Goal: Check status: Check status

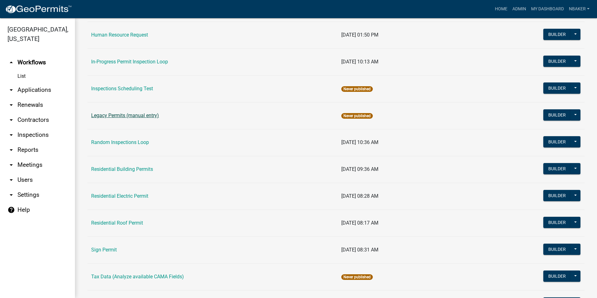
scroll to position [525, 0]
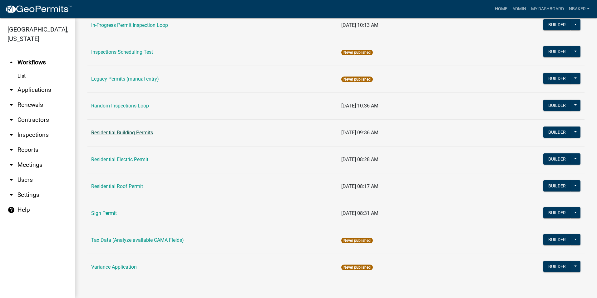
click at [140, 131] on link "Residential Building Permits" at bounding box center [122, 132] width 62 height 6
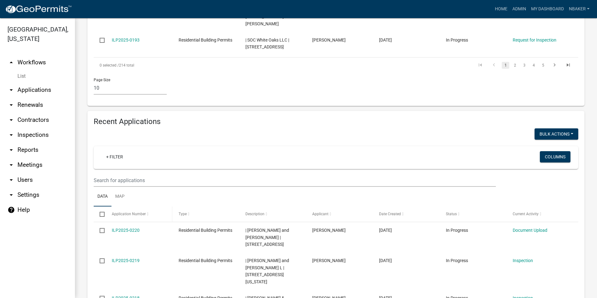
scroll to position [468, 0]
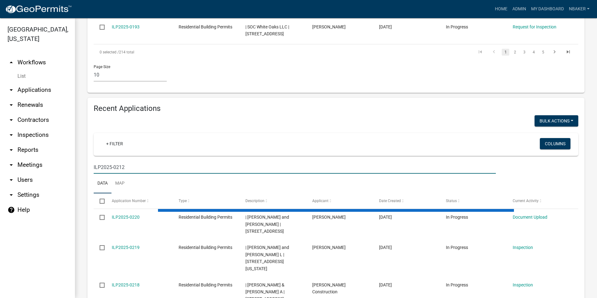
scroll to position [396, 0]
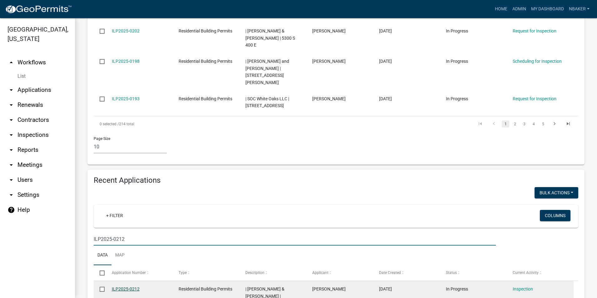
type input "ILP2025-0212"
click at [135, 286] on link "ILP2025-0212" at bounding box center [126, 288] width 28 height 5
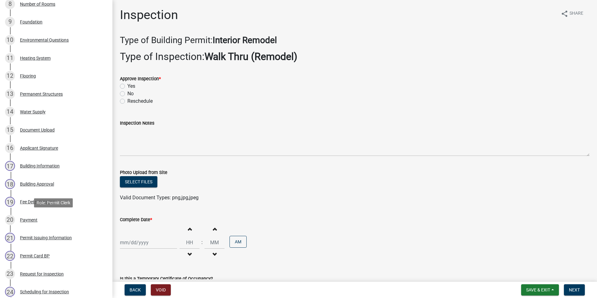
scroll to position [348, 0]
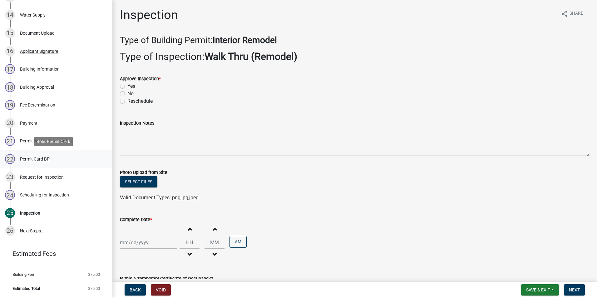
click at [51, 158] on div "22 Permit Card BP" at bounding box center [53, 159] width 97 height 10
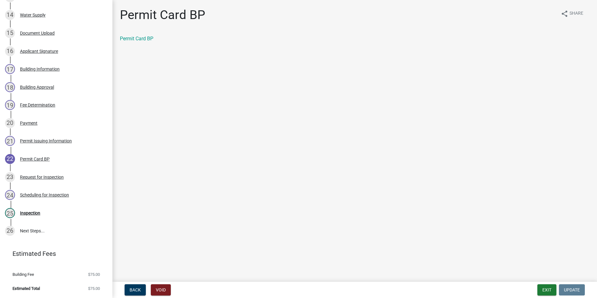
click at [139, 33] on div "Permit Card BP share Share Permit Card BP" at bounding box center [354, 30] width 479 height 46
click at [140, 38] on link "Permit Card BP" at bounding box center [136, 39] width 33 height 6
click at [540, 291] on button "Exit" at bounding box center [546, 289] width 19 height 11
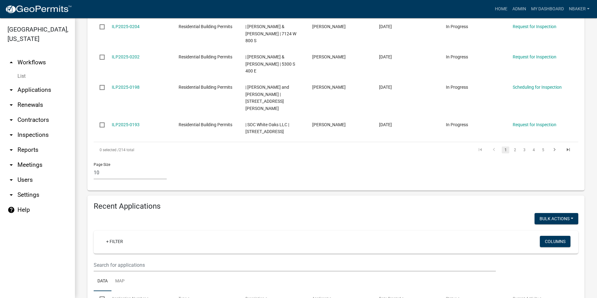
scroll to position [437, 0]
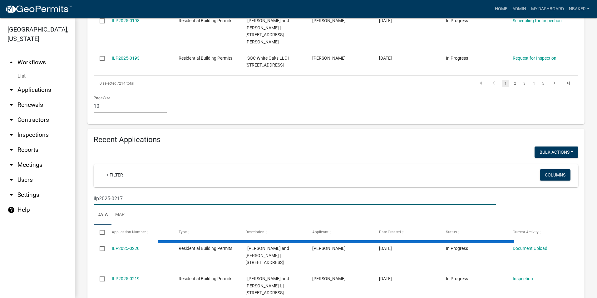
scroll to position [396, 0]
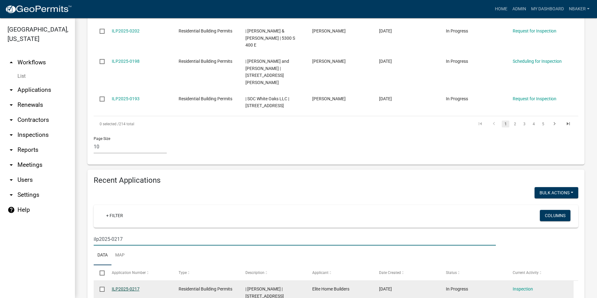
type input "ilp2025-0217"
click at [127, 286] on link "ILP2025-0217" at bounding box center [126, 288] width 28 height 5
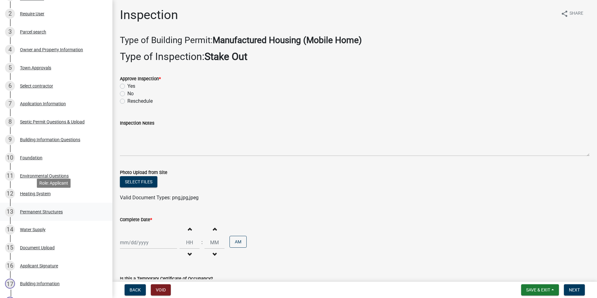
scroll to position [156, 0]
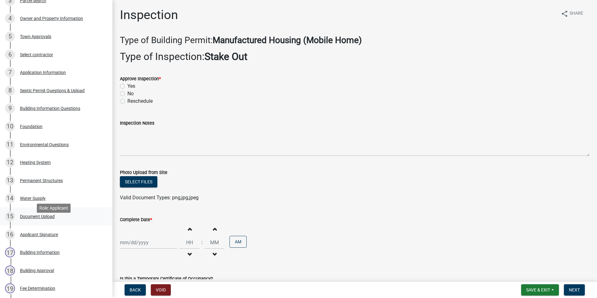
click at [67, 221] on div "15 Document Upload" at bounding box center [53, 216] width 97 height 10
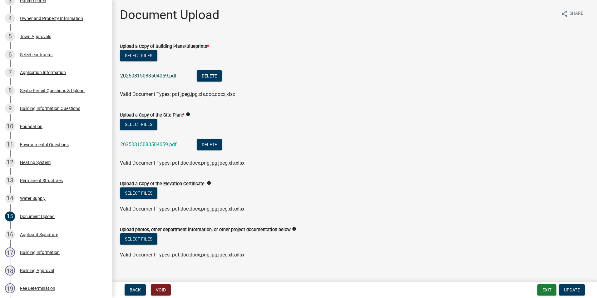
click at [150, 76] on link "20250815083504059.pdf" at bounding box center [148, 76] width 56 height 6
click at [541, 290] on button "Exit" at bounding box center [546, 289] width 19 height 11
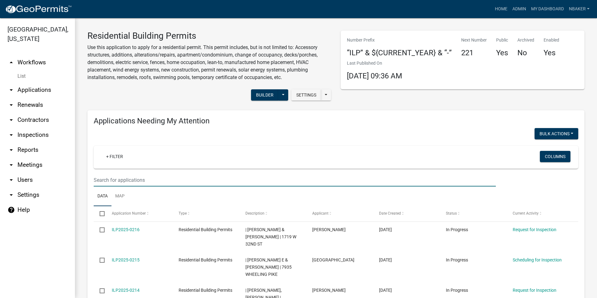
click at [202, 176] on input "text" at bounding box center [295, 179] width 402 height 13
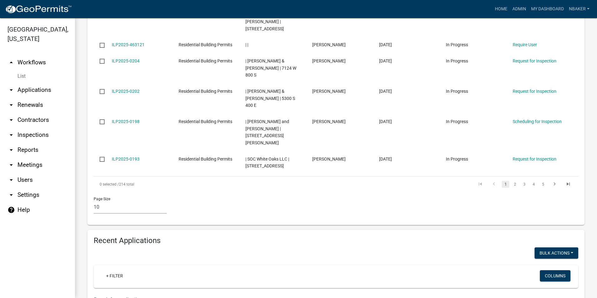
scroll to position [406, 0]
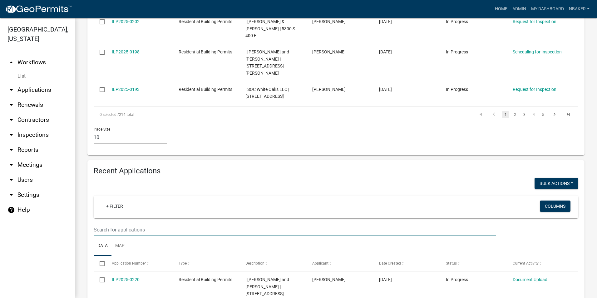
click at [213, 223] on input "text" at bounding box center [295, 229] width 402 height 13
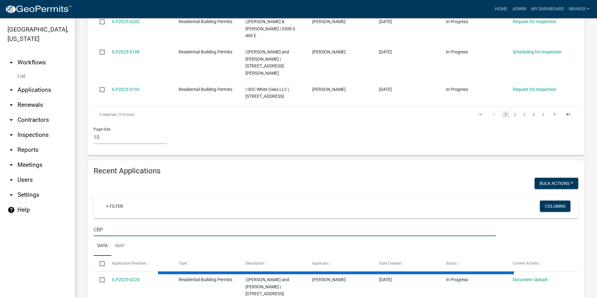
scroll to position [387, 0]
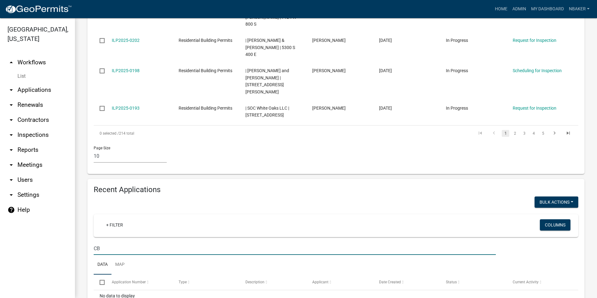
type input "C"
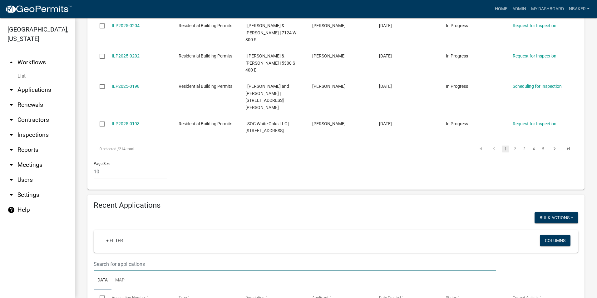
scroll to position [406, 0]
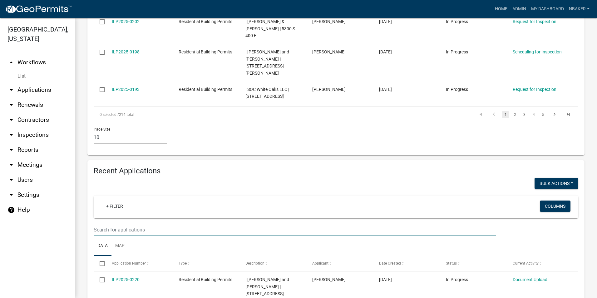
click at [32, 55] on link "arrow_drop_up Workflows" at bounding box center [37, 62] width 75 height 15
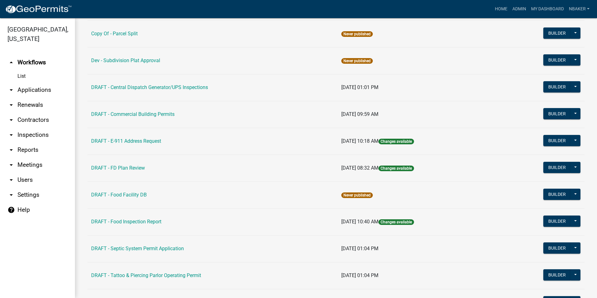
scroll to position [62, 0]
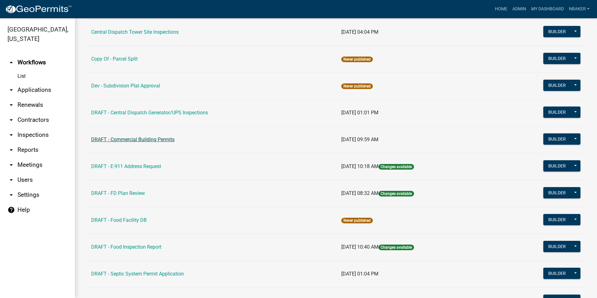
click at [168, 139] on link "DRAFT - Commercial Building Permits" at bounding box center [132, 139] width 83 height 6
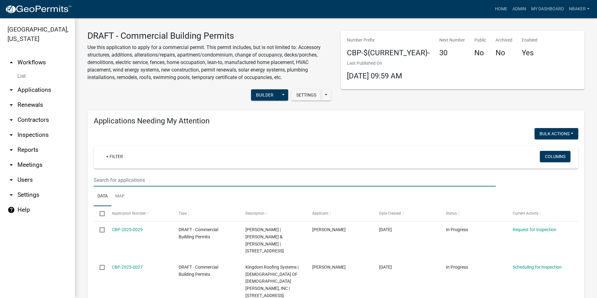
click at [171, 176] on input "text" at bounding box center [295, 179] width 402 height 13
type input "C"
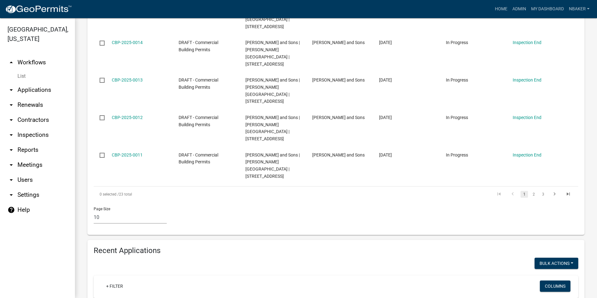
scroll to position [406, 0]
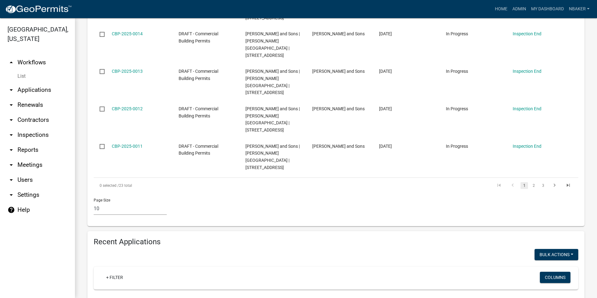
click at [149, 294] on input "text" at bounding box center [295, 300] width 402 height 13
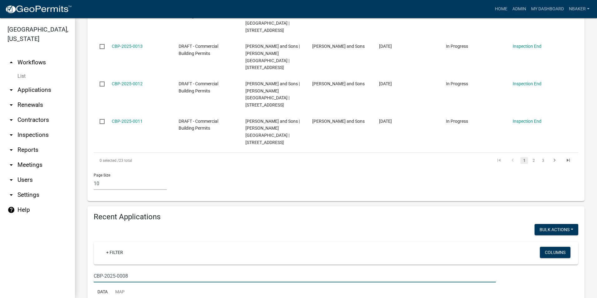
scroll to position [429, 0]
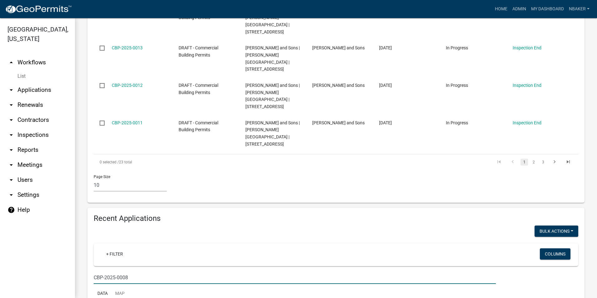
type input "CBP-2025-0008"
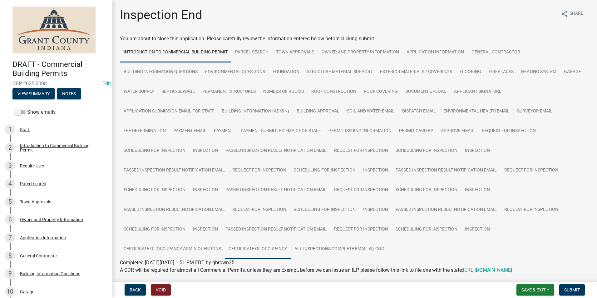
click at [267, 252] on link "Certificate of Occupancy" at bounding box center [258, 249] width 66 height 20
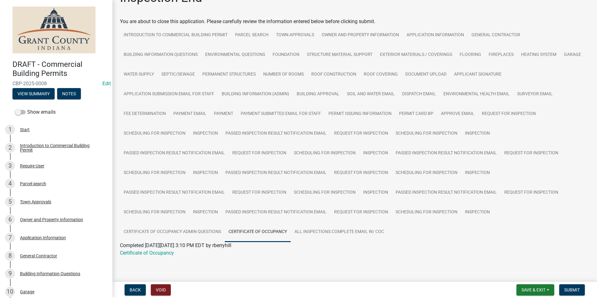
scroll to position [27, 0]
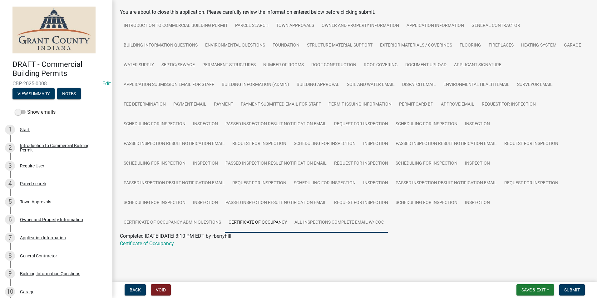
click at [319, 227] on link "All Inspections Complete Email W/ COC" at bounding box center [338, 222] width 97 height 20
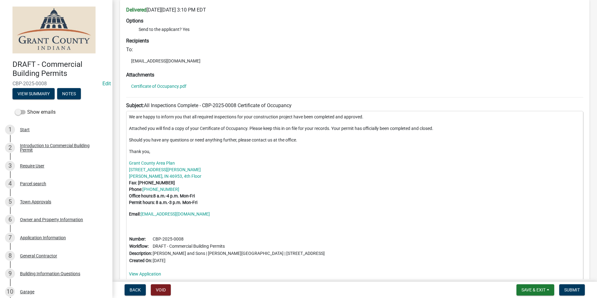
scroll to position [271, 0]
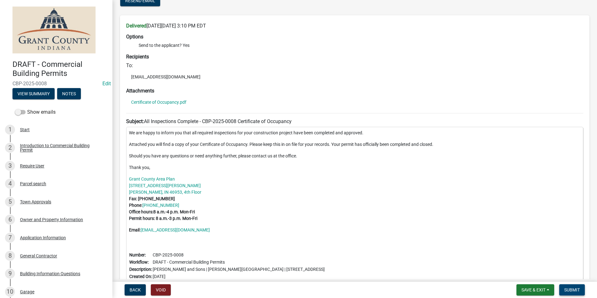
click at [570, 285] on button "Submit" at bounding box center [572, 289] width 26 height 11
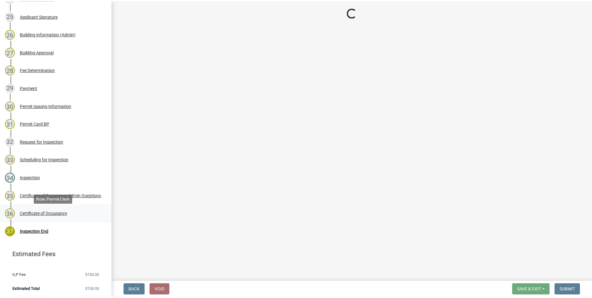
scroll to position [546, 0]
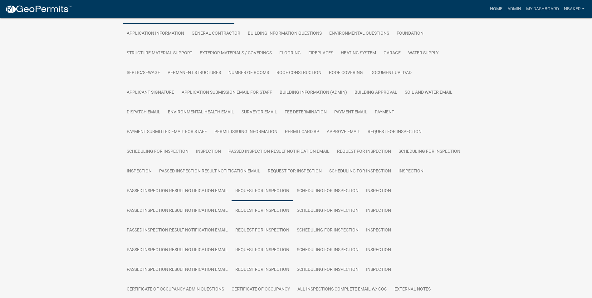
scroll to position [218, 0]
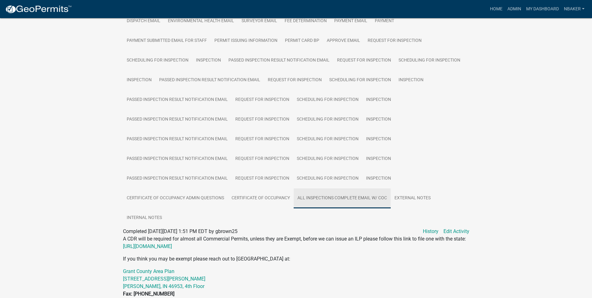
click at [334, 193] on link "All Inspections Complete Email W/ COC" at bounding box center [342, 198] width 97 height 20
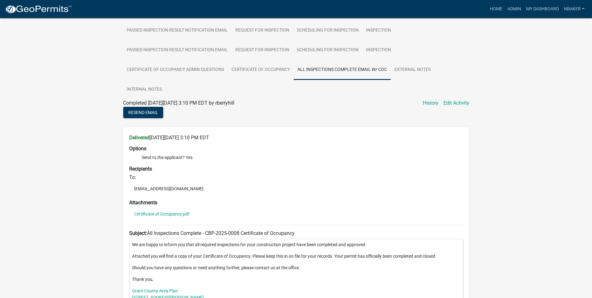
scroll to position [343, 0]
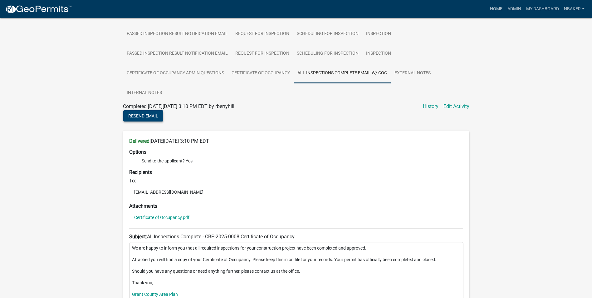
click at [153, 113] on span "Resend Email" at bounding box center [143, 115] width 30 height 5
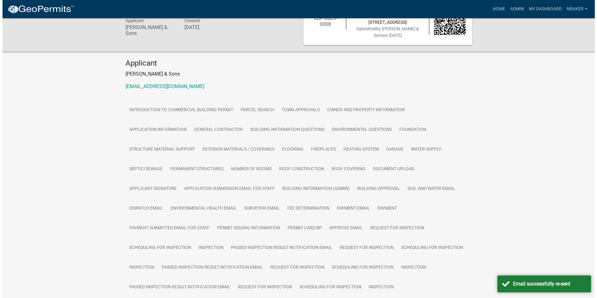
scroll to position [0, 0]
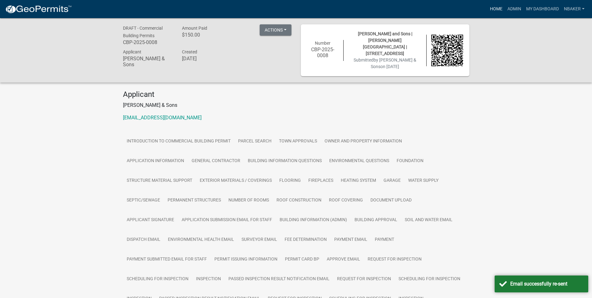
click at [498, 7] on link "Home" at bounding box center [495, 9] width 17 height 12
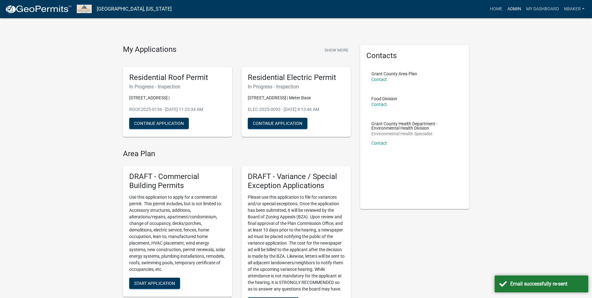
click at [511, 11] on link "Admin" at bounding box center [514, 9] width 19 height 12
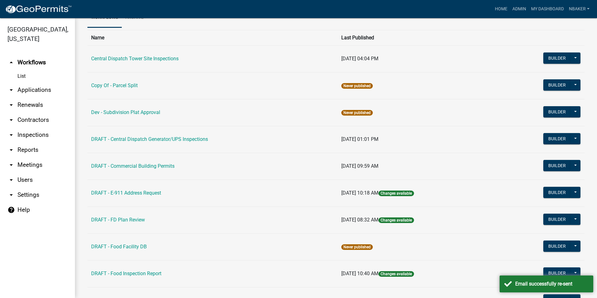
scroll to position [125, 0]
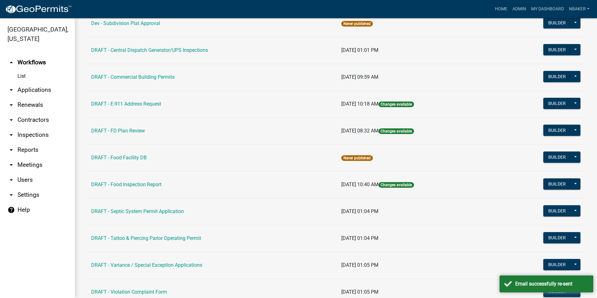
click at [158, 77] on link "DRAFT - Commercial Building Permits" at bounding box center [132, 77] width 83 height 6
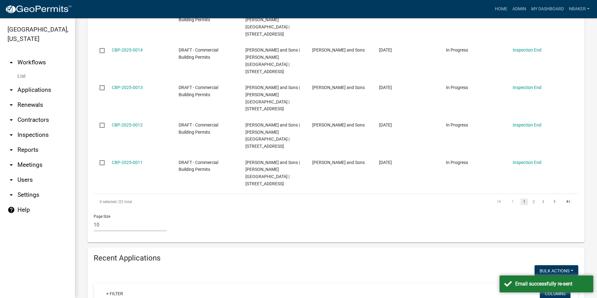
scroll to position [468, 0]
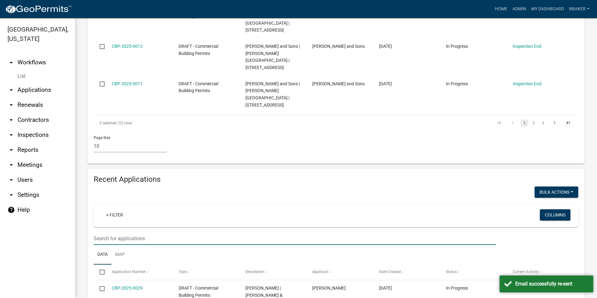
click at [128, 232] on input "text" at bounding box center [295, 238] width 402 height 13
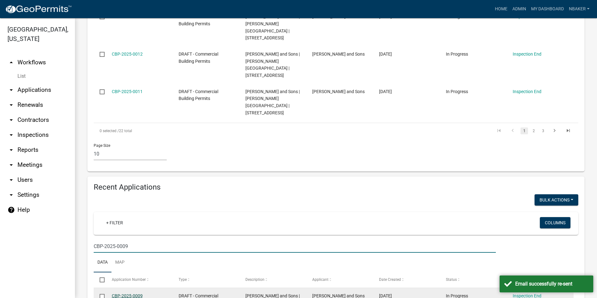
type input "CBP-2025-0009"
click at [138, 293] on link "CBP-2025-0009" at bounding box center [127, 295] width 31 height 5
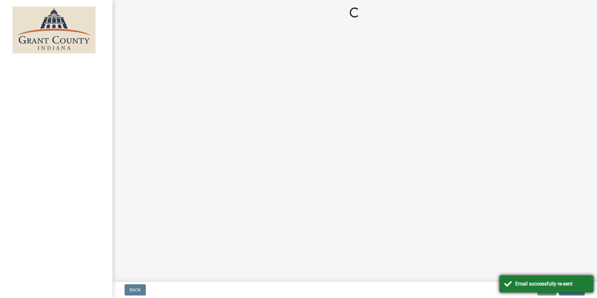
click at [522, 285] on div "Email successfully re-sent" at bounding box center [551, 283] width 73 height 7
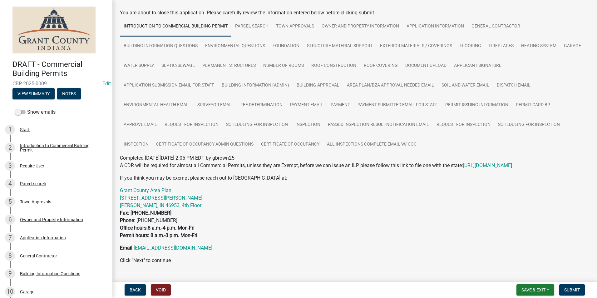
scroll to position [48, 0]
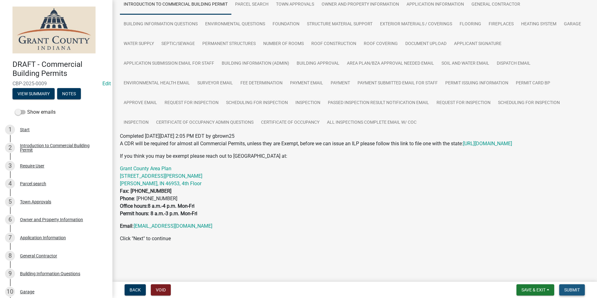
click at [570, 287] on span "Submit" at bounding box center [572, 289] width 16 height 5
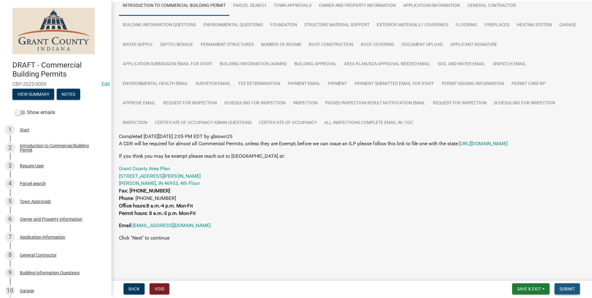
scroll to position [0, 0]
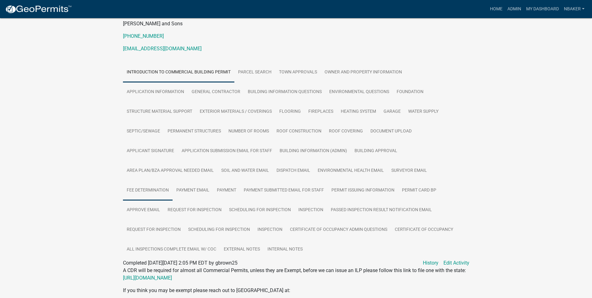
scroll to position [94, 0]
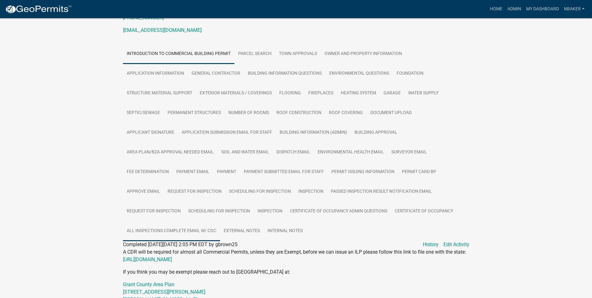
click at [220, 221] on link "All Inspections Complete Email W/ COC" at bounding box center [171, 231] width 97 height 20
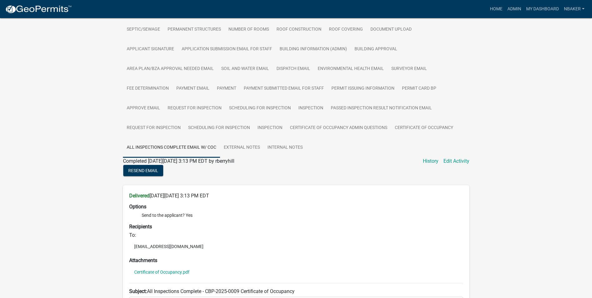
scroll to position [187, 0]
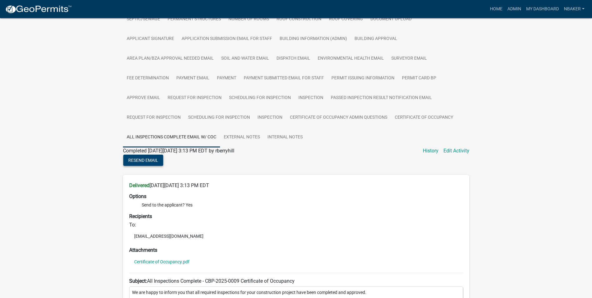
click at [158, 162] on span "Resend Email" at bounding box center [143, 159] width 30 height 5
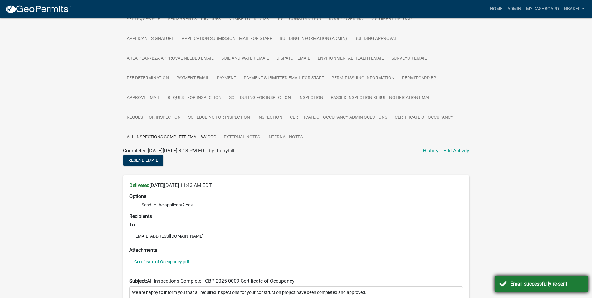
click at [544, 279] on div "Email successfully re-sent" at bounding box center [542, 283] width 94 height 17
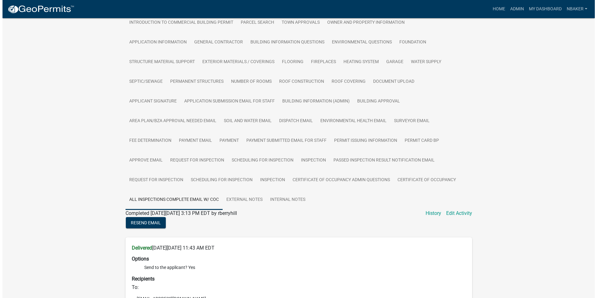
scroll to position [0, 0]
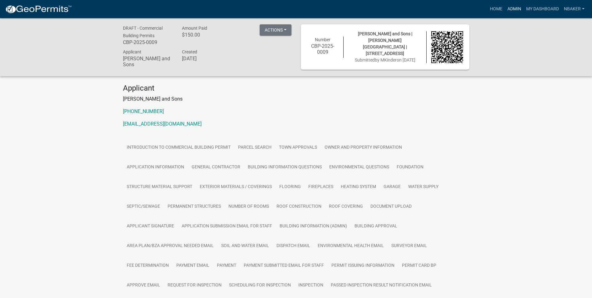
click at [522, 11] on link "Admin" at bounding box center [514, 9] width 19 height 12
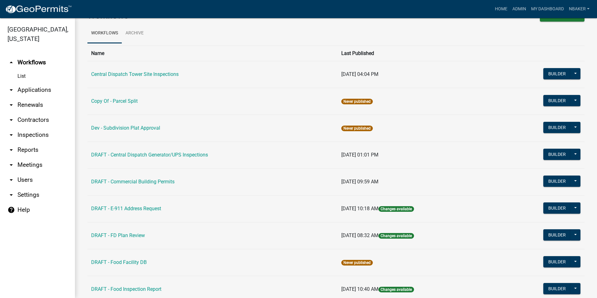
scroll to position [31, 0]
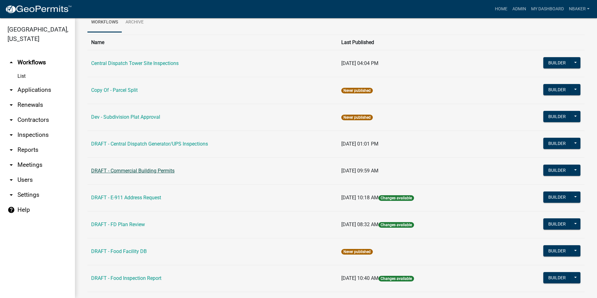
click at [163, 168] on link "DRAFT - Commercial Building Permits" at bounding box center [132, 171] width 83 height 6
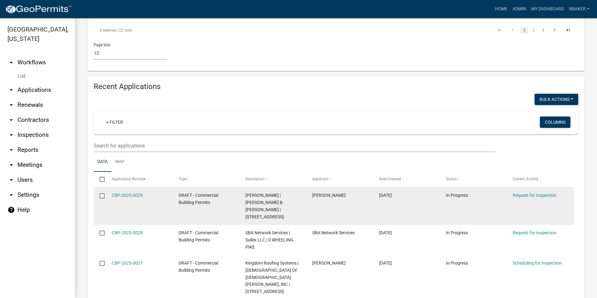
scroll to position [562, 0]
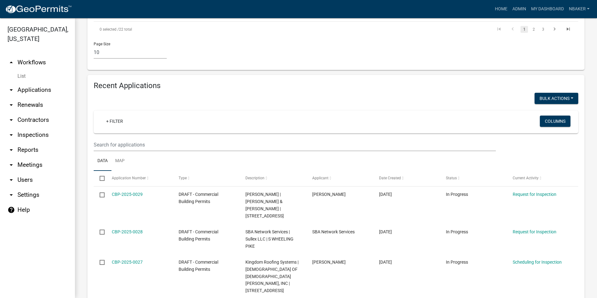
click at [133, 151] on ul "Data Map" at bounding box center [336, 161] width 484 height 20
click at [134, 138] on input "text" at bounding box center [295, 144] width 402 height 13
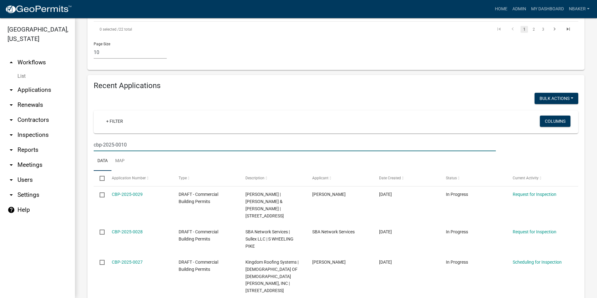
type input "cbp-2025-0010"
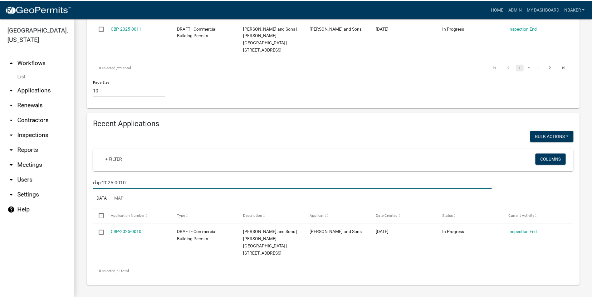
scroll to position [460, 0]
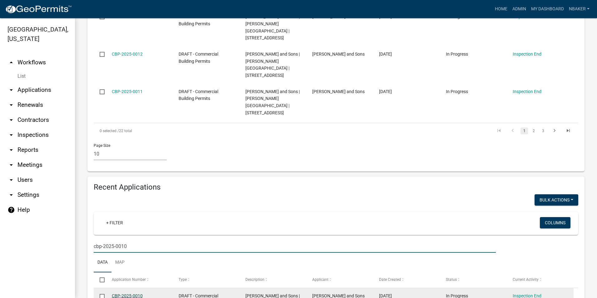
click at [124, 293] on link "CBP-2025-0010" at bounding box center [127, 295] width 31 height 5
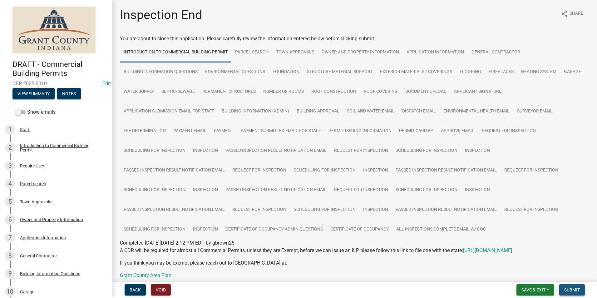
click at [567, 287] on span "Submit" at bounding box center [572, 289] width 16 height 5
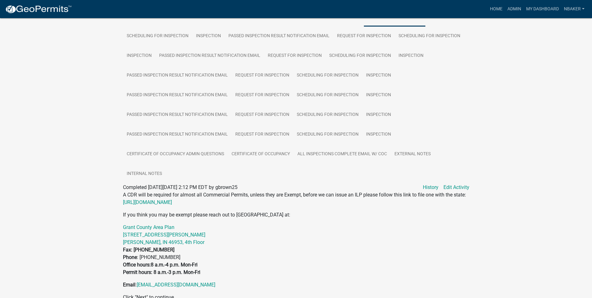
scroll to position [250, 0]
click at [372, 153] on link "All Inspections Complete Email W/ COC" at bounding box center [342, 154] width 97 height 20
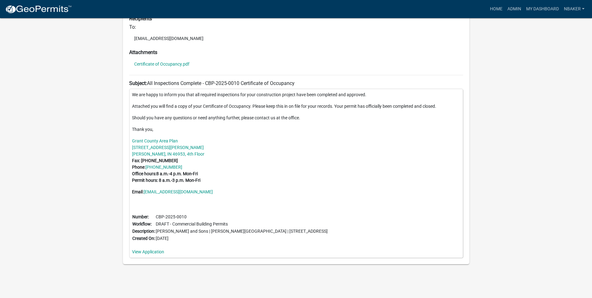
scroll to position [327, 0]
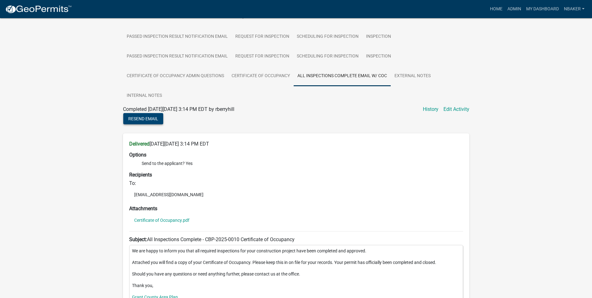
click at [143, 119] on span "Resend Email" at bounding box center [143, 118] width 30 height 5
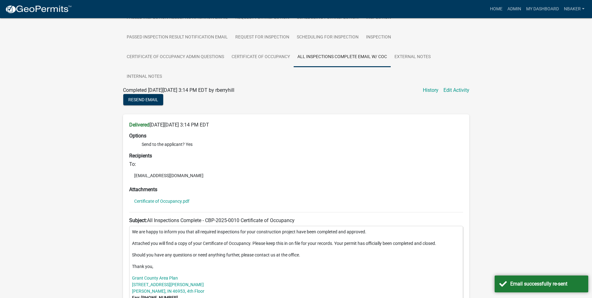
scroll to position [483, 0]
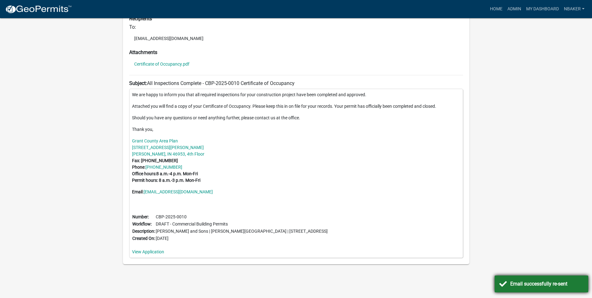
click at [530, 286] on div "Email successfully re-sent" at bounding box center [546, 283] width 73 height 7
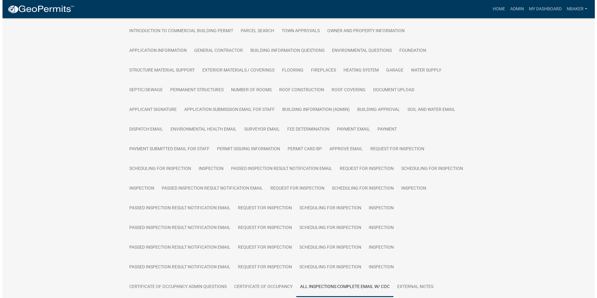
scroll to position [0, 0]
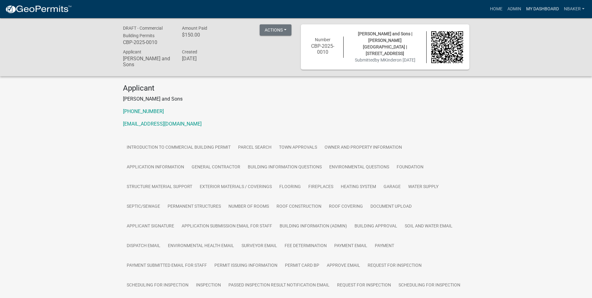
click at [525, 7] on link "My Dashboard" at bounding box center [543, 9] width 38 height 12
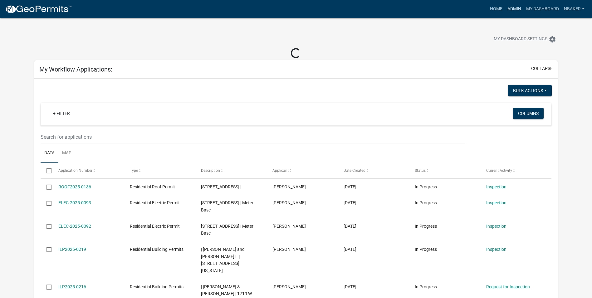
click at [519, 9] on link "Admin" at bounding box center [514, 9] width 19 height 12
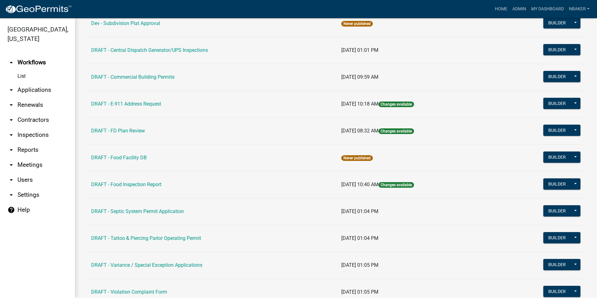
scroll to position [94, 0]
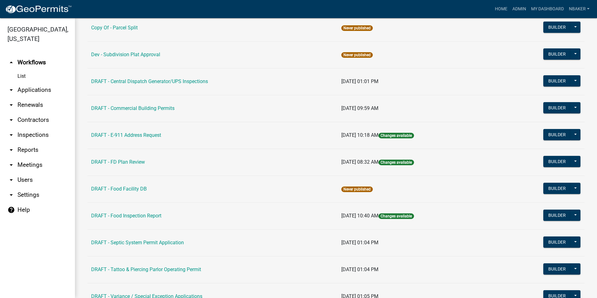
click at [150, 105] on td "DRAFT - Commercial Building Permits" at bounding box center [212, 108] width 250 height 27
click at [150, 106] on link "DRAFT - Commercial Building Permits" at bounding box center [132, 108] width 83 height 6
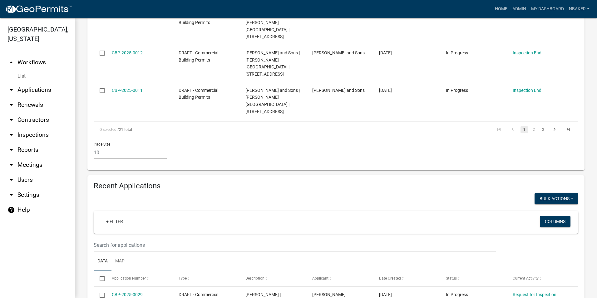
scroll to position [530, 0]
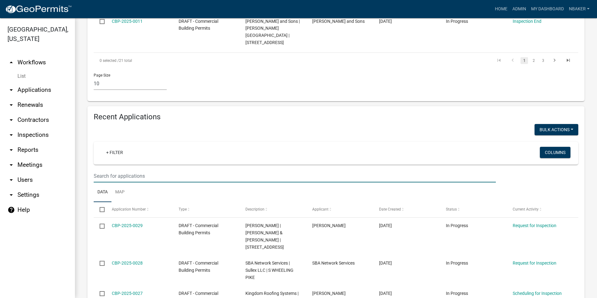
click at [181, 169] on input "text" at bounding box center [295, 175] width 402 height 13
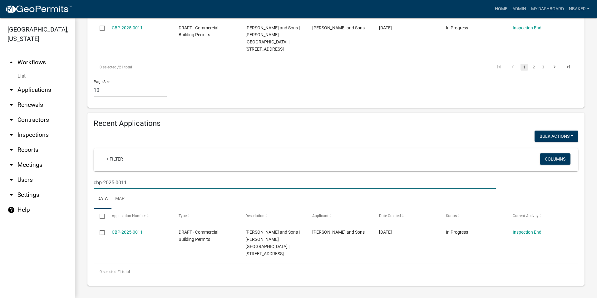
scroll to position [460, 0]
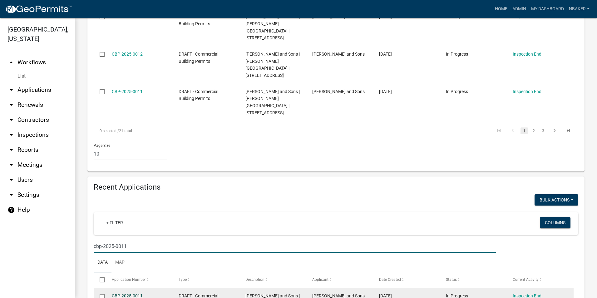
type input "cbp-2025-0011"
click at [129, 293] on link "CBP-2025-0011" at bounding box center [127, 295] width 31 height 5
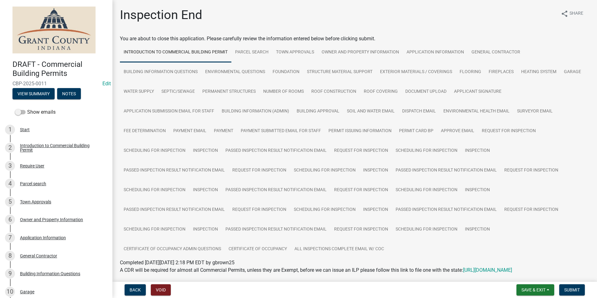
scroll to position [31, 0]
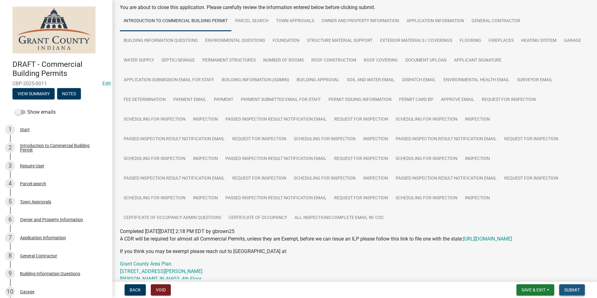
click at [575, 288] on span "Submit" at bounding box center [572, 289] width 16 height 5
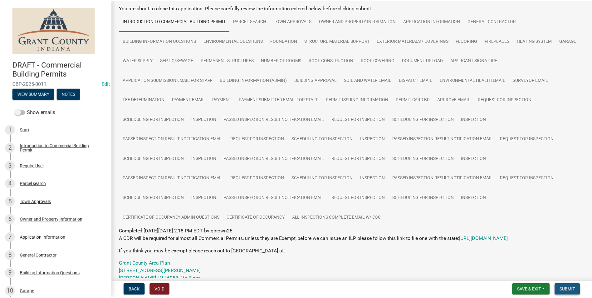
scroll to position [0, 0]
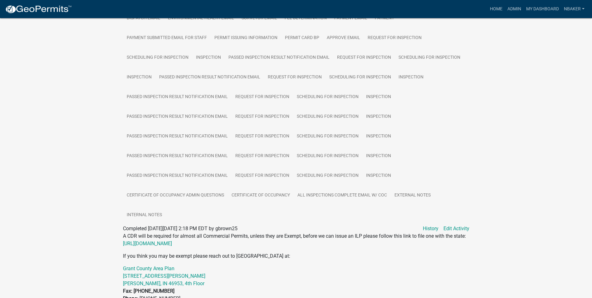
scroll to position [250, 0]
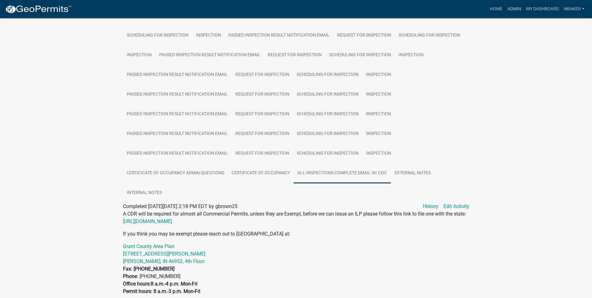
click at [349, 168] on link "All Inspections Complete Email W/ COC" at bounding box center [342, 173] width 97 height 20
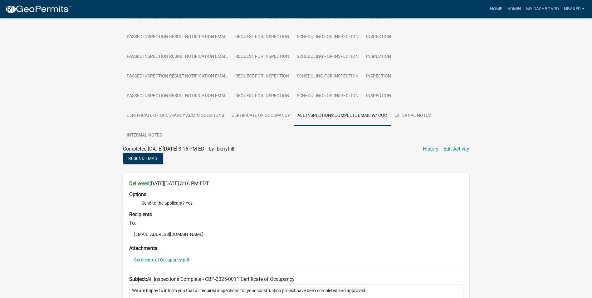
scroll to position [312, 0]
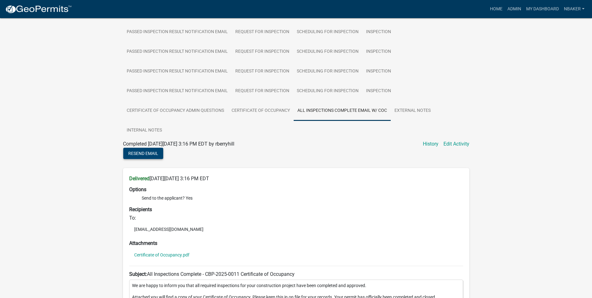
click at [146, 151] on span "Resend Email" at bounding box center [143, 152] width 30 height 5
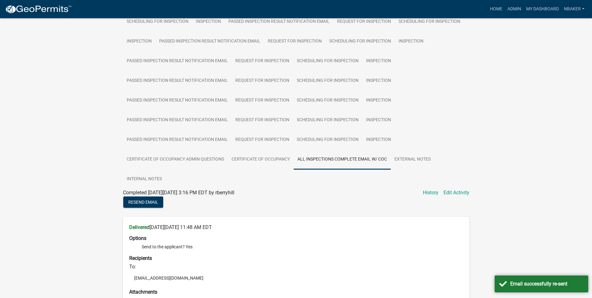
scroll to position [187, 0]
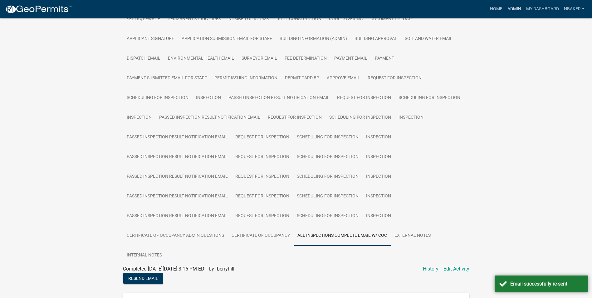
click at [512, 10] on link "Admin" at bounding box center [514, 9] width 19 height 12
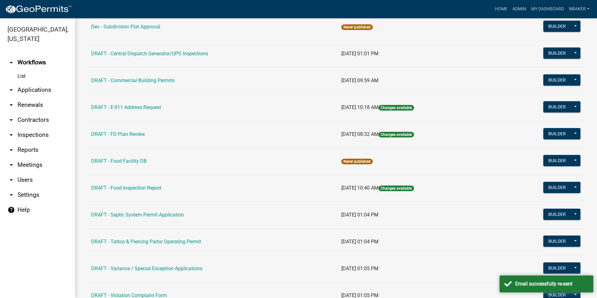
scroll to position [125, 0]
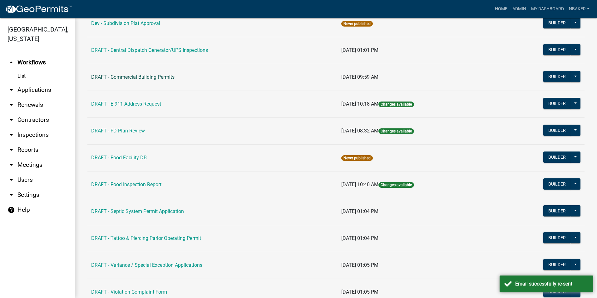
click at [163, 76] on link "DRAFT - Commercial Building Permits" at bounding box center [132, 77] width 83 height 6
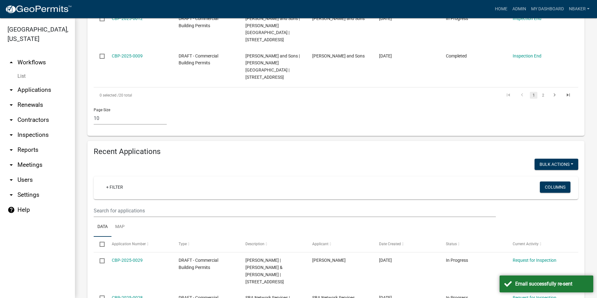
scroll to position [562, 0]
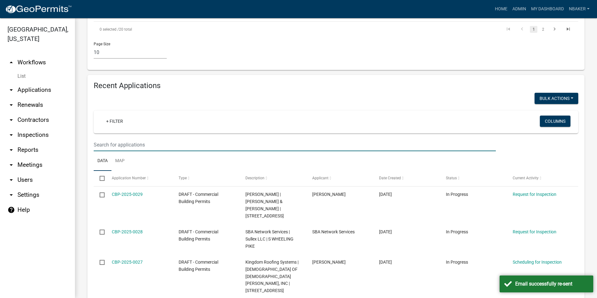
type input "cbp-2025-0012"
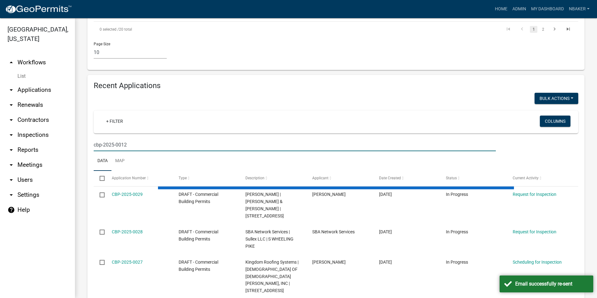
scroll to position [460, 0]
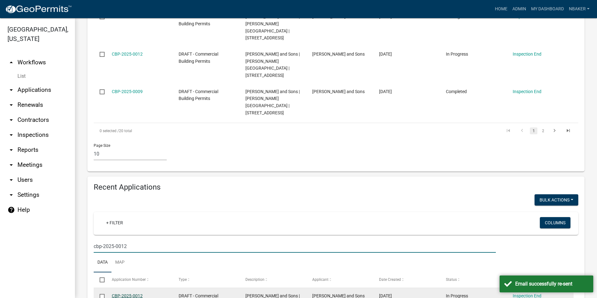
click at [121, 293] on link "CBP-2025-0012" at bounding box center [127, 295] width 31 height 5
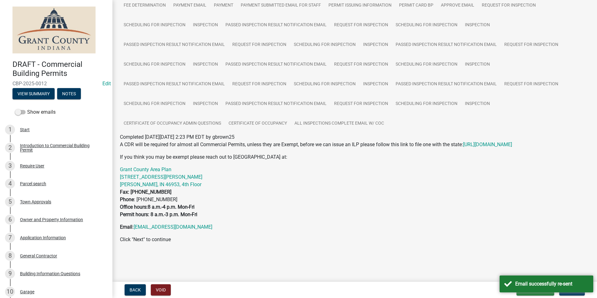
scroll to position [126, 0]
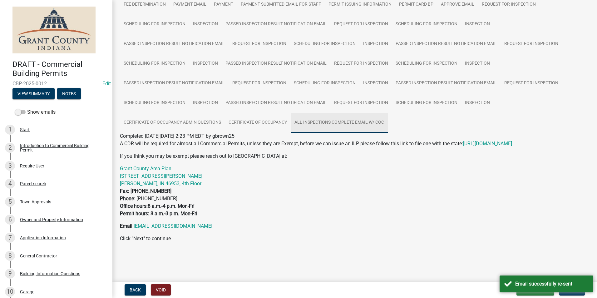
click at [341, 126] on link "All Inspections Complete Email W/ COC" at bounding box center [338, 123] width 97 height 20
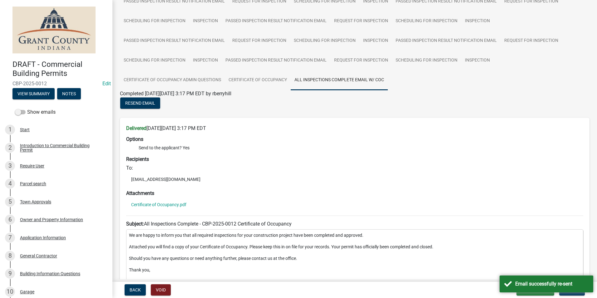
scroll to position [158, 0]
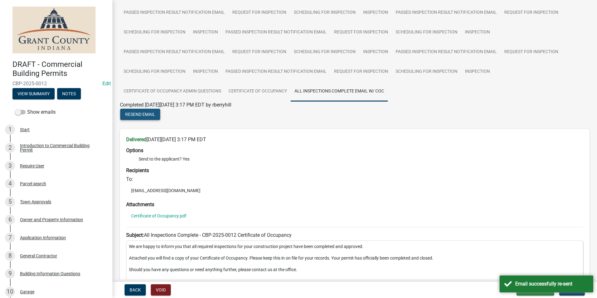
click at [146, 117] on span "Resend Email" at bounding box center [140, 114] width 30 height 5
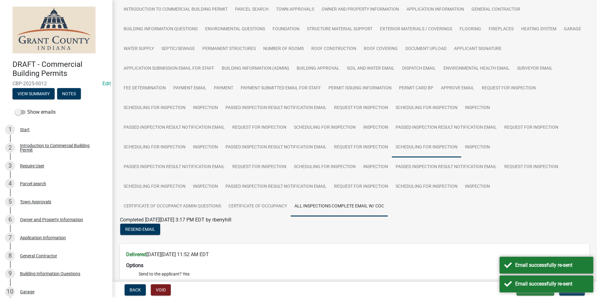
scroll to position [0, 0]
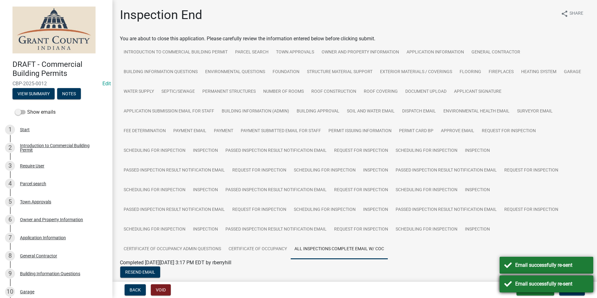
click at [548, 288] on div "Email successfully re-sent" at bounding box center [546, 283] width 94 height 17
click at [547, 270] on div "Resend Email" at bounding box center [354, 272] width 479 height 13
click at [546, 287] on div "Email successfully re-sent" at bounding box center [551, 283] width 73 height 7
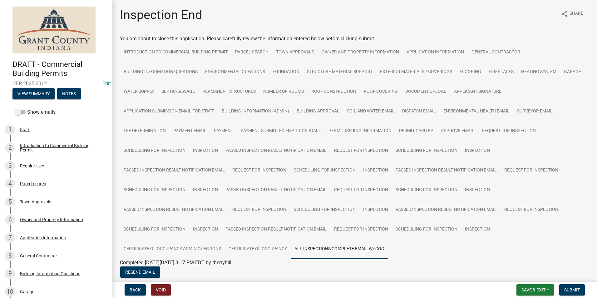
click at [539, 284] on nav "Back Void Save & Exit Save Save & Exit Submit" at bounding box center [354, 289] width 484 height 16
click at [539, 286] on button "Save & Exit" at bounding box center [535, 289] width 38 height 11
click at [539, 280] on button "Save & Exit" at bounding box center [529, 273] width 50 height 15
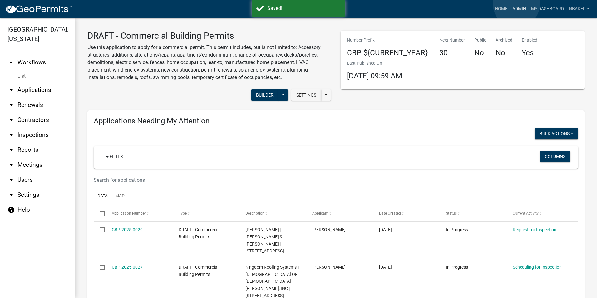
click at [516, 4] on link "Admin" at bounding box center [518, 9] width 19 height 12
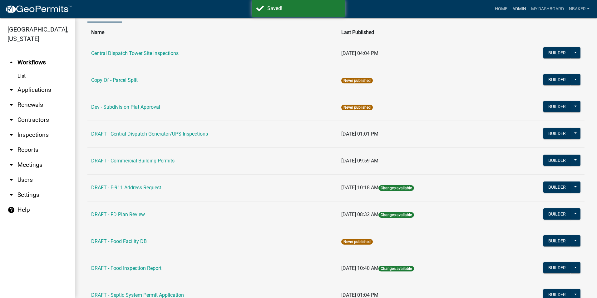
scroll to position [125, 0]
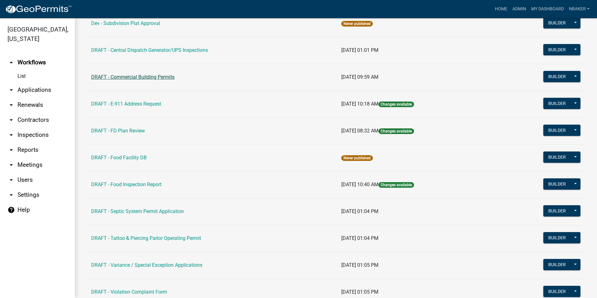
click at [173, 79] on link "DRAFT - Commercial Building Permits" at bounding box center [132, 77] width 83 height 6
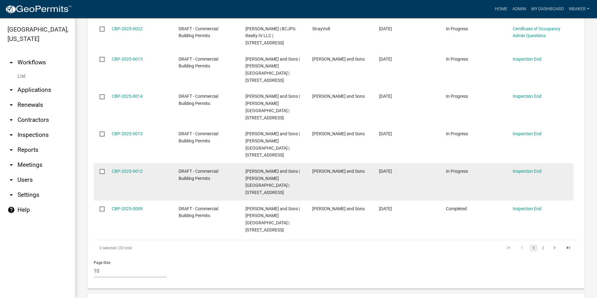
scroll to position [499, 0]
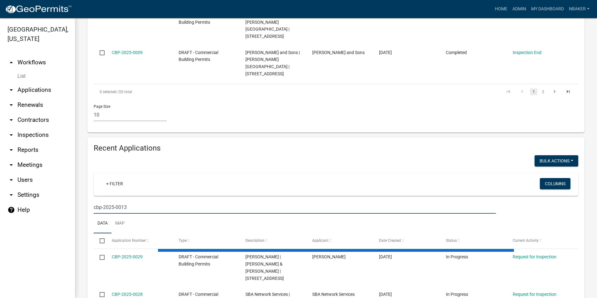
scroll to position [460, 0]
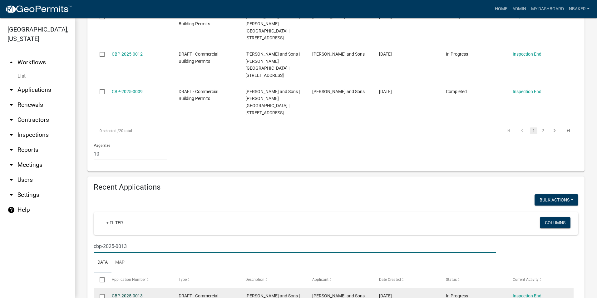
type input "cbp-2025-0013"
click at [133, 293] on link "CBP-2025-0013" at bounding box center [127, 295] width 31 height 5
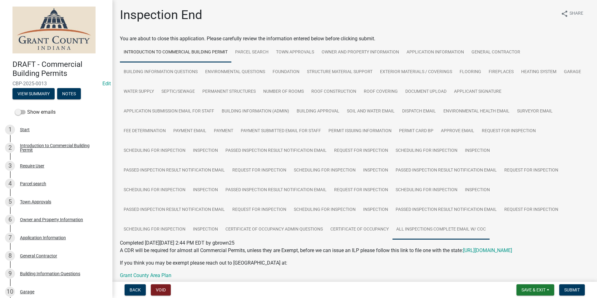
click at [447, 226] on link "All Inspections Complete Email W/ COC" at bounding box center [440, 229] width 97 height 20
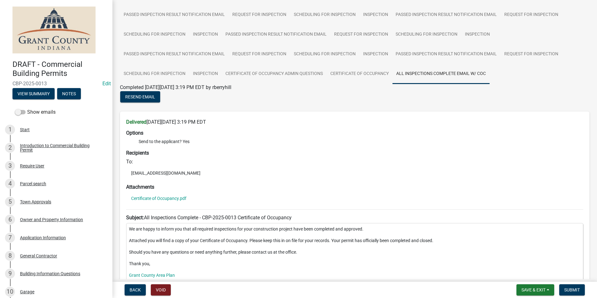
scroll to position [156, 0]
click at [146, 96] on span "Resend Email" at bounding box center [140, 96] width 30 height 5
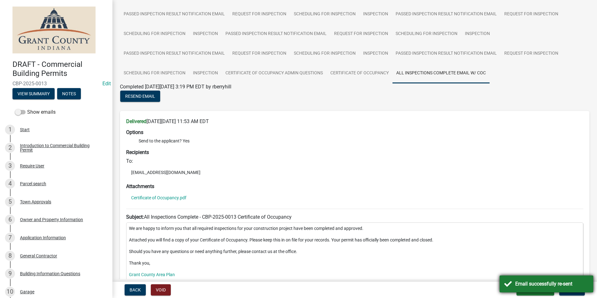
click at [521, 278] on div "Email successfully re-sent" at bounding box center [546, 283] width 94 height 17
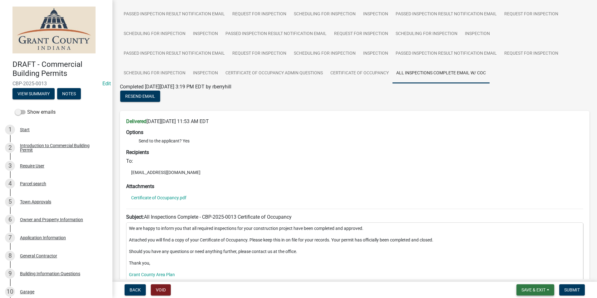
click at [528, 290] on span "Save & Exit" at bounding box center [533, 289] width 24 height 5
click at [535, 277] on button "Save & Exit" at bounding box center [529, 273] width 50 height 15
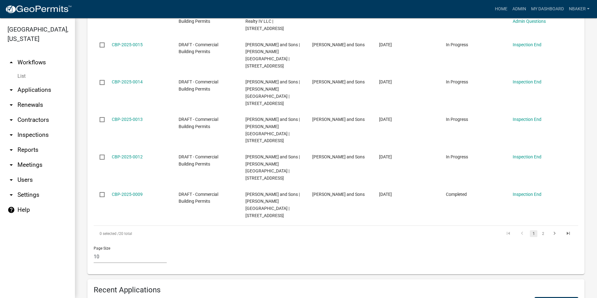
scroll to position [406, 0]
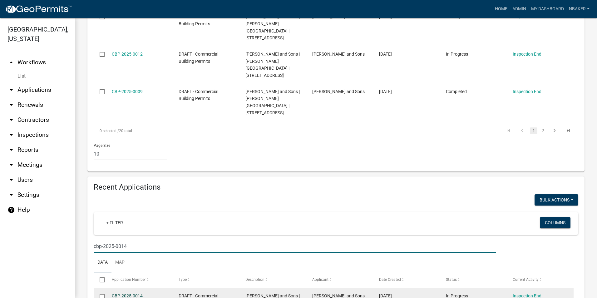
type input "cbp-2025-0014"
click at [137, 293] on link "CBP-2025-0014" at bounding box center [127, 295] width 31 height 5
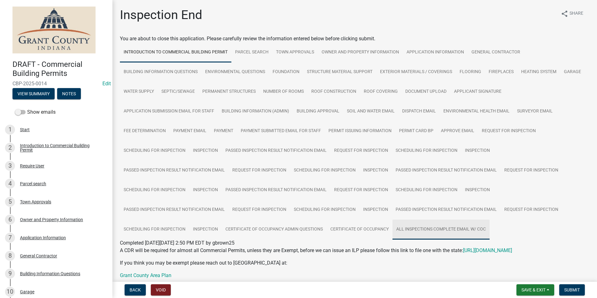
click at [472, 221] on link "All Inspections Complete Email W/ COC" at bounding box center [440, 229] width 97 height 20
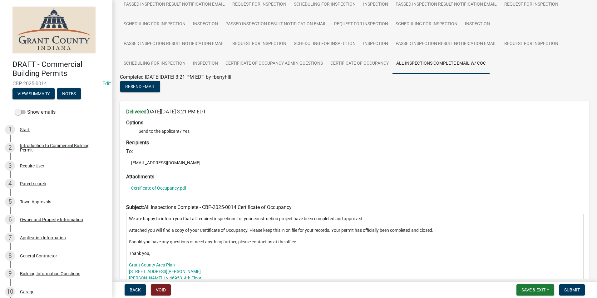
scroll to position [158, 0]
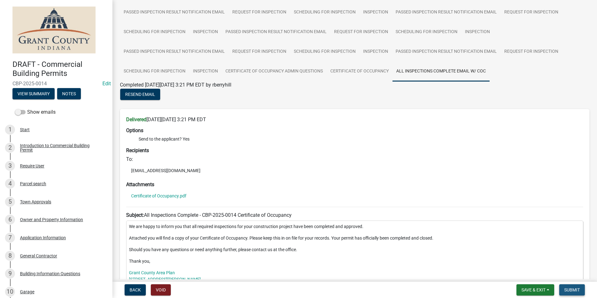
click at [582, 292] on button "Submit" at bounding box center [572, 289] width 26 height 11
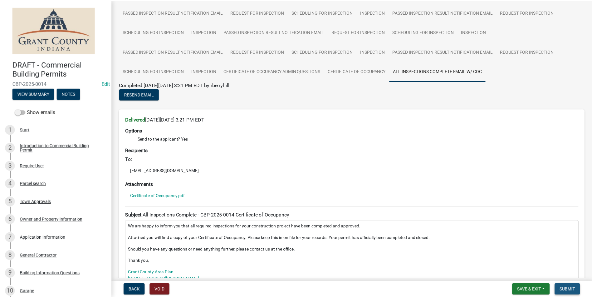
scroll to position [0, 0]
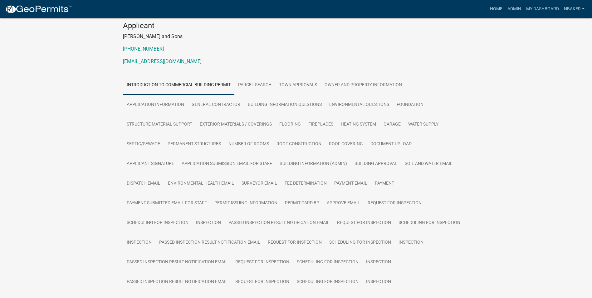
scroll to position [156, 0]
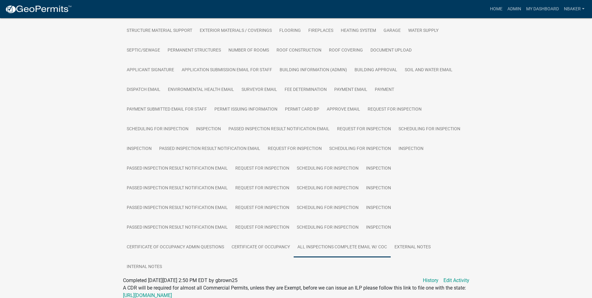
click at [374, 249] on link "All Inspections Complete Email W/ COC" at bounding box center [342, 247] width 97 height 20
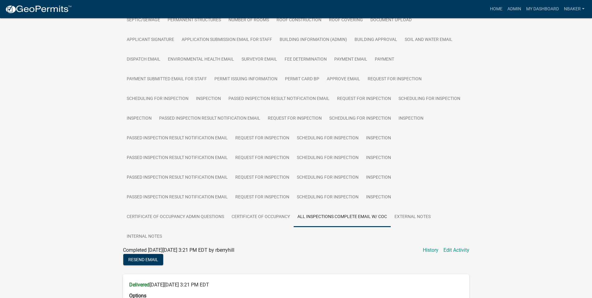
scroll to position [250, 0]
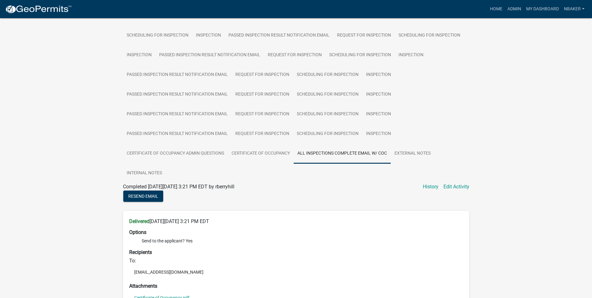
click at [159, 202] on div "Resend Email" at bounding box center [296, 196] width 356 height 13
click at [158, 200] on button "Resend Email" at bounding box center [143, 195] width 40 height 11
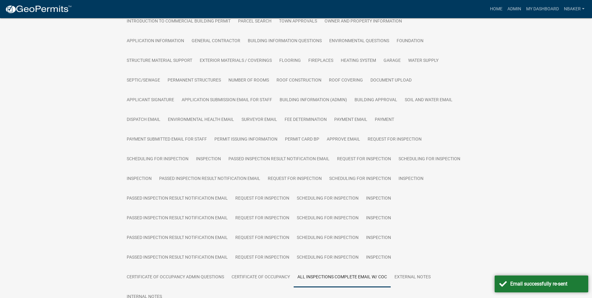
scroll to position [125, 0]
click at [515, 276] on div "Email successfully re-sent" at bounding box center [542, 283] width 94 height 17
click at [511, 10] on link "Admin" at bounding box center [514, 9] width 19 height 12
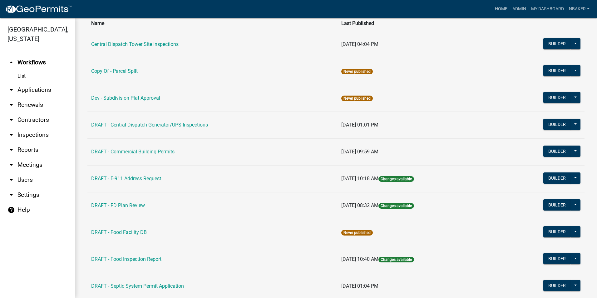
scroll to position [62, 0]
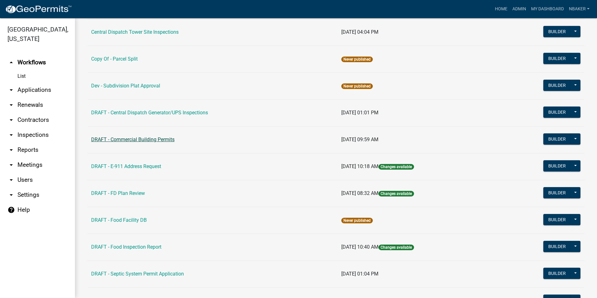
click at [133, 142] on link "DRAFT - Commercial Building Permits" at bounding box center [132, 139] width 83 height 6
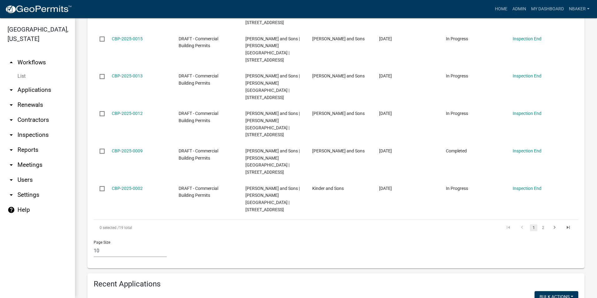
scroll to position [374, 0]
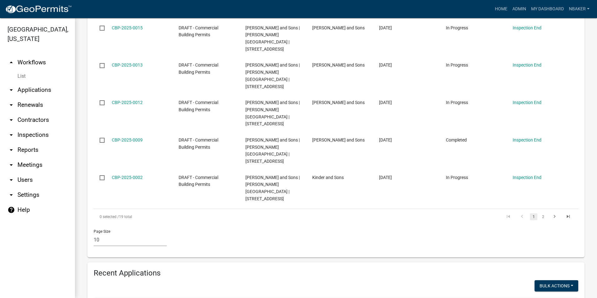
type input "cbp-2025-0015"
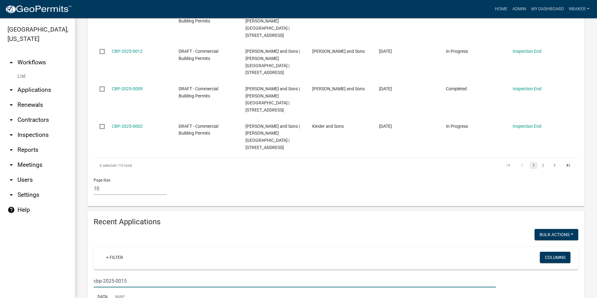
scroll to position [460, 0]
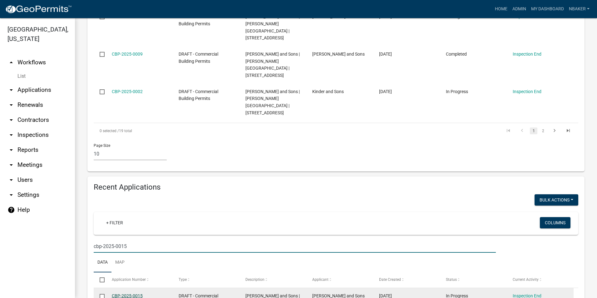
click at [126, 293] on link "CBP-2025-0015" at bounding box center [127, 295] width 31 height 5
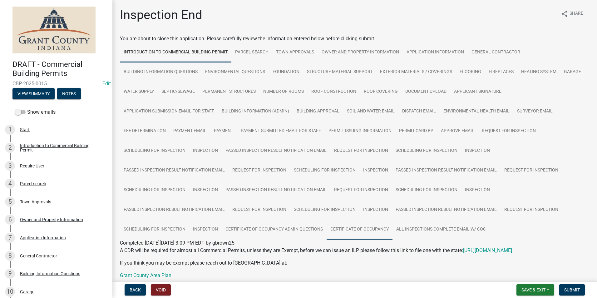
click at [350, 231] on link "Certificate of Occupancy" at bounding box center [359, 229] width 66 height 20
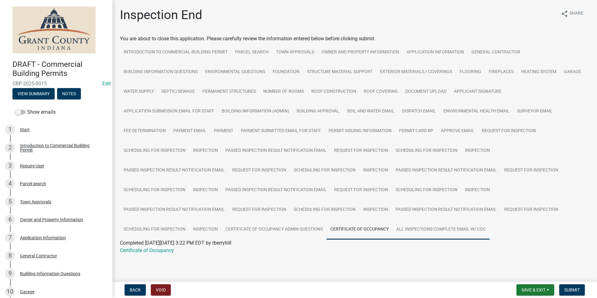
click at [428, 227] on link "All Inspections Complete Email W/ COC" at bounding box center [440, 229] width 97 height 20
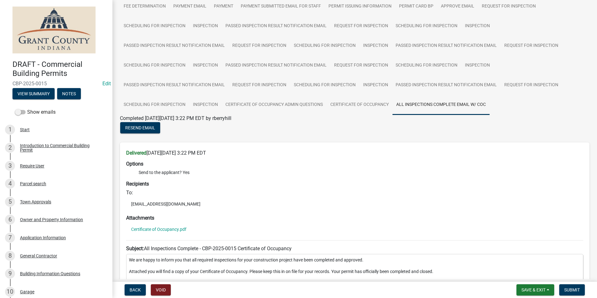
scroll to position [125, 0]
click at [583, 289] on button "Submit" at bounding box center [572, 289] width 26 height 11
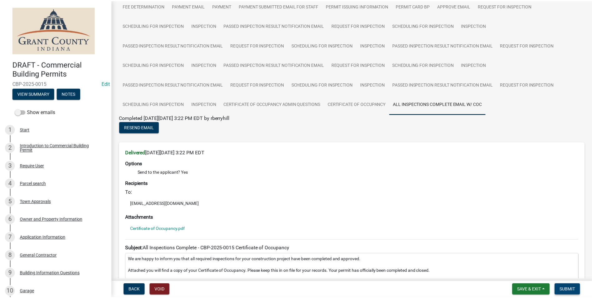
scroll to position [0, 0]
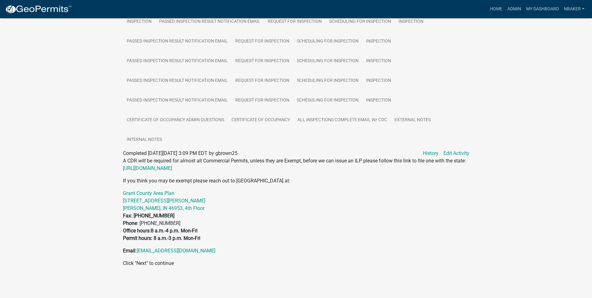
scroll to position [190, 0]
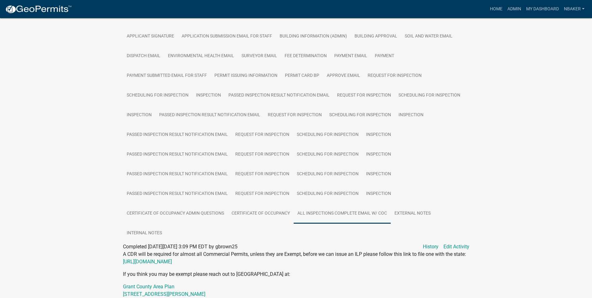
click at [364, 212] on link "All Inspections Complete Email W/ COC" at bounding box center [342, 213] width 97 height 20
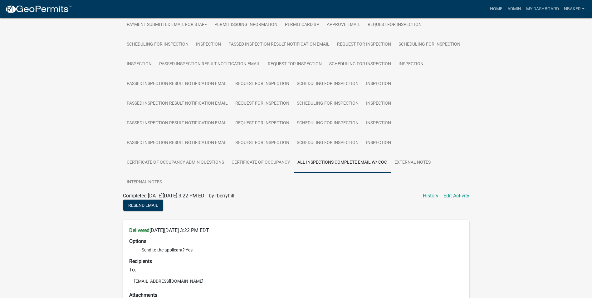
scroll to position [283, 0]
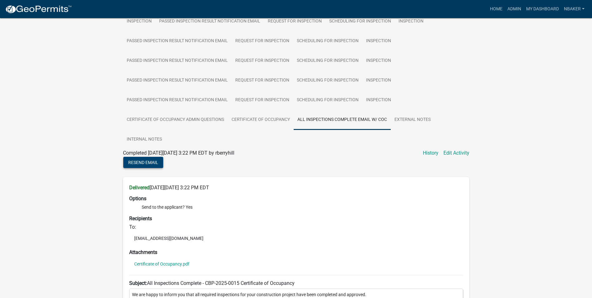
click at [145, 163] on span "Resend Email" at bounding box center [143, 161] width 30 height 5
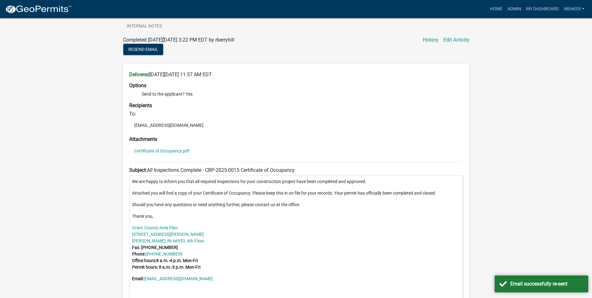
scroll to position [408, 0]
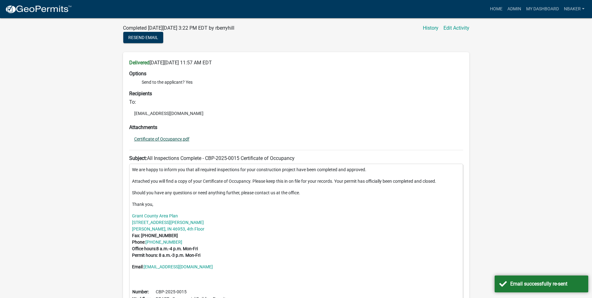
click at [182, 139] on link "Certificate of Occupancy.pdf" at bounding box center [161, 139] width 55 height 4
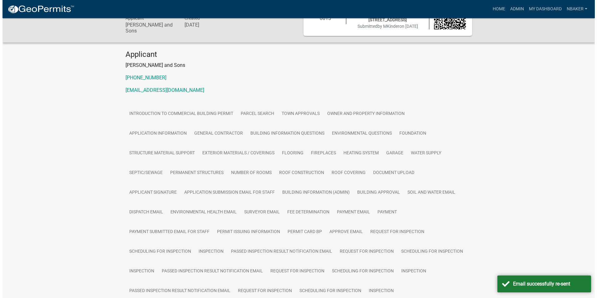
scroll to position [0, 0]
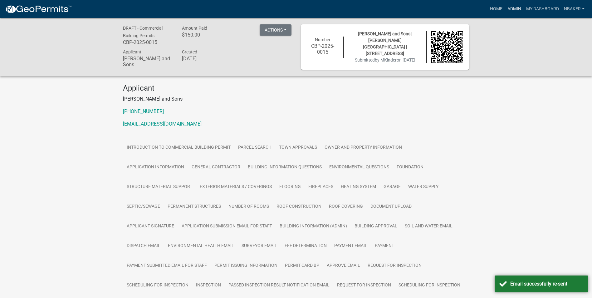
click at [514, 9] on link "Admin" at bounding box center [514, 9] width 19 height 12
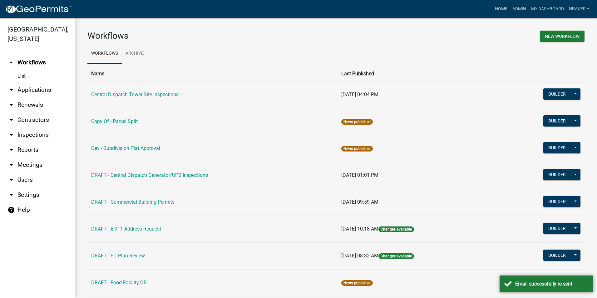
scroll to position [31, 0]
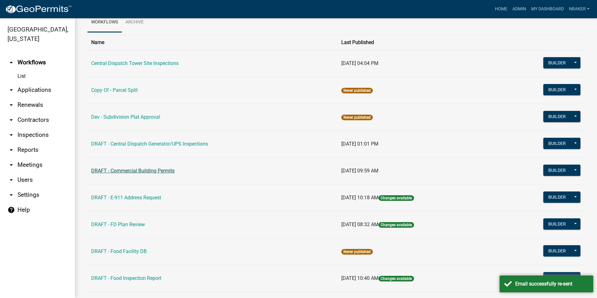
click at [159, 169] on link "DRAFT - Commercial Building Permits" at bounding box center [132, 171] width 83 height 6
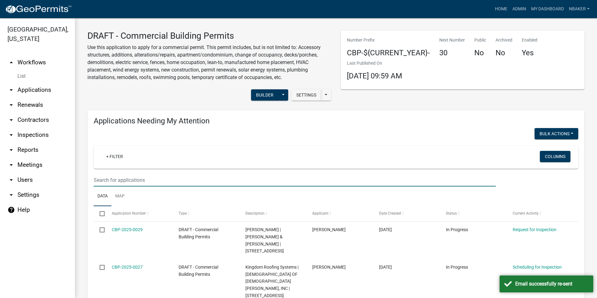
click at [135, 179] on input "text" at bounding box center [295, 179] width 402 height 13
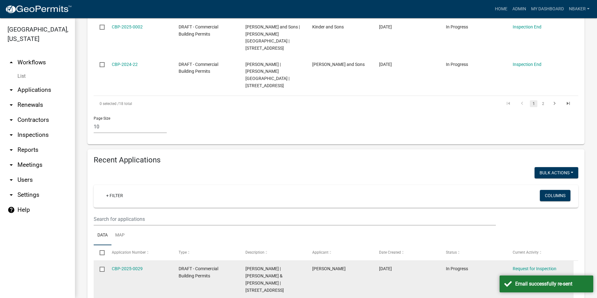
scroll to position [530, 0]
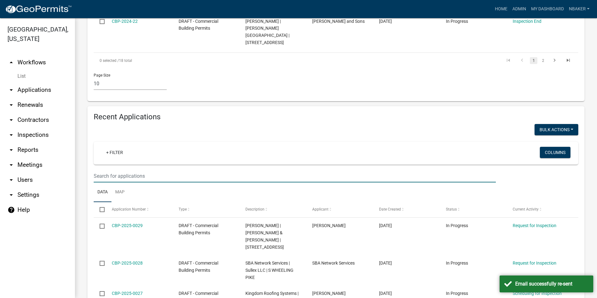
type input "CBP-2025-0014"
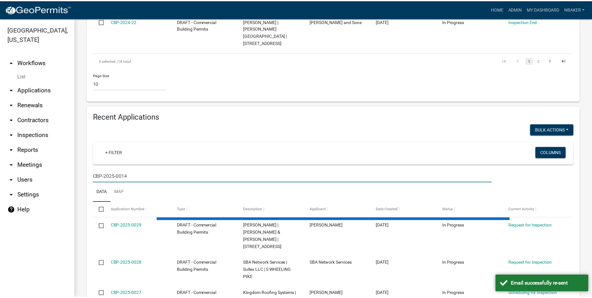
scroll to position [460, 0]
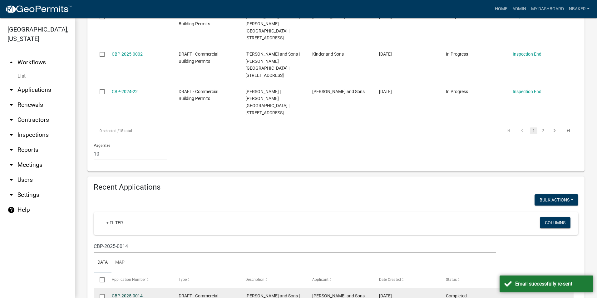
click at [129, 293] on link "CBP-2025-0014" at bounding box center [127, 295] width 31 height 5
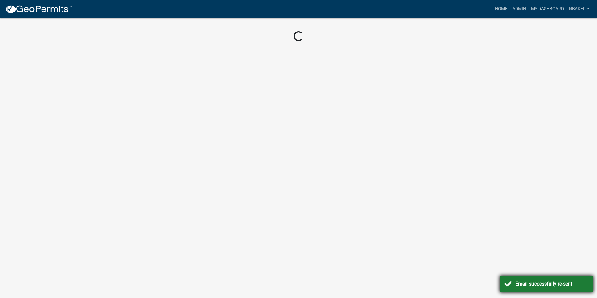
click at [535, 285] on div "Email successfully re-sent" at bounding box center [551, 283] width 73 height 7
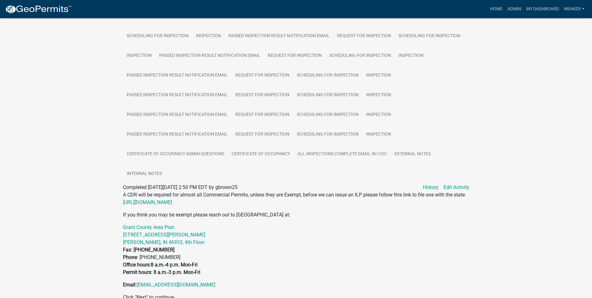
scroll to position [250, 0]
click at [344, 154] on link "All Inspections Complete Email W/ COC" at bounding box center [342, 154] width 97 height 20
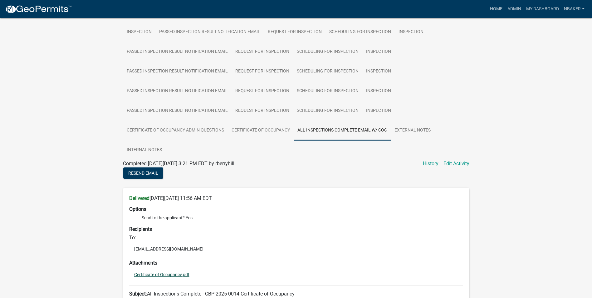
scroll to position [312, 0]
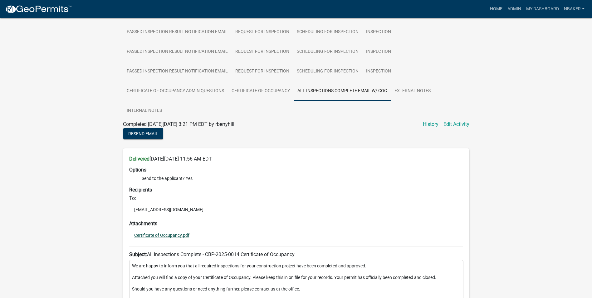
click at [157, 235] on link "Certificate of Occupancy.pdf" at bounding box center [161, 235] width 55 height 4
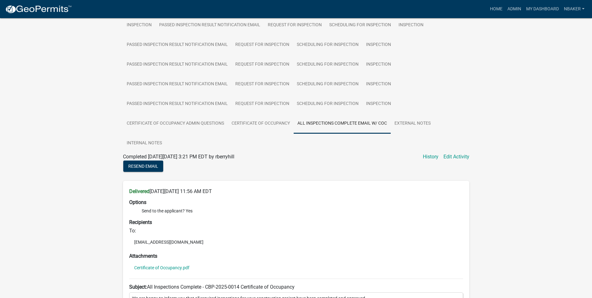
scroll to position [250, 0]
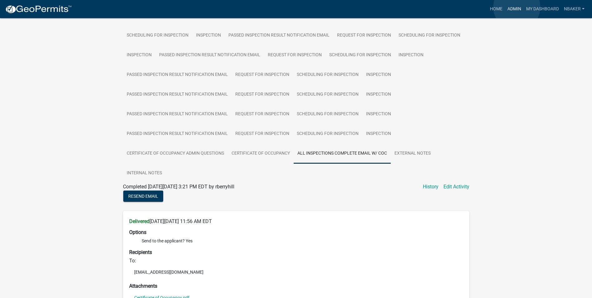
click at [517, 7] on link "Admin" at bounding box center [514, 9] width 19 height 12
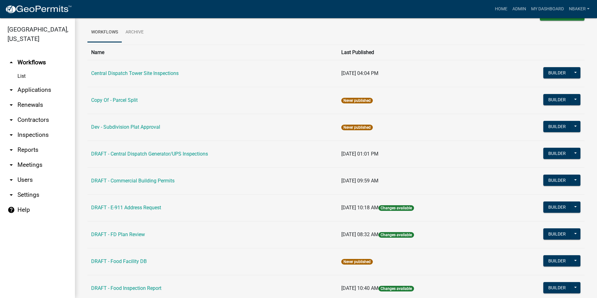
scroll to position [31, 0]
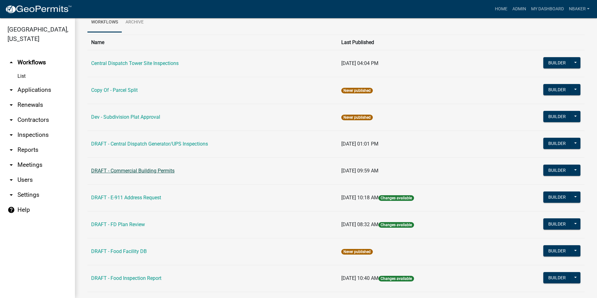
click at [166, 173] on link "DRAFT - Commercial Building Permits" at bounding box center [132, 171] width 83 height 6
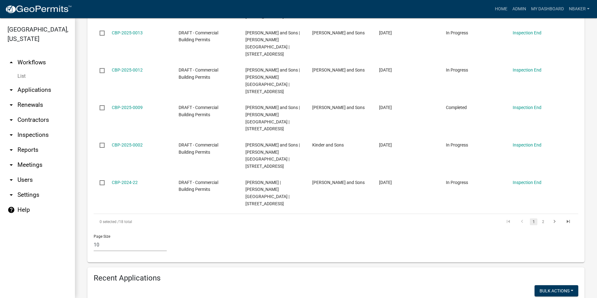
scroll to position [437, 0]
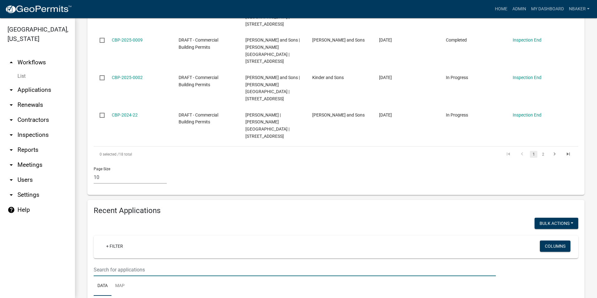
click at [147, 263] on input "text" at bounding box center [295, 269] width 402 height 13
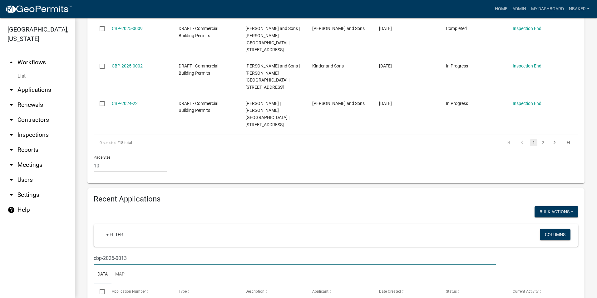
scroll to position [460, 0]
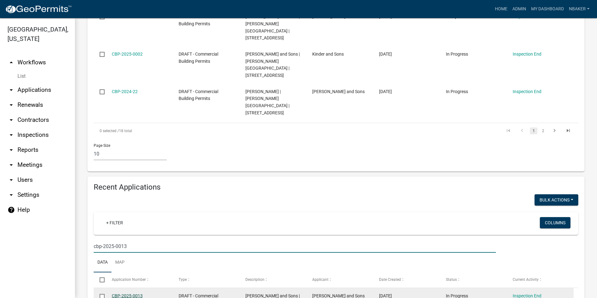
type input "cbp-2025-0013"
click at [129, 293] on link "CBP-2025-0013" at bounding box center [127, 295] width 31 height 5
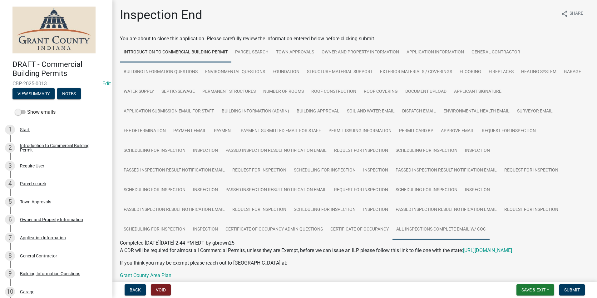
click at [402, 230] on link "All Inspections Complete Email W/ COC" at bounding box center [440, 229] width 97 height 20
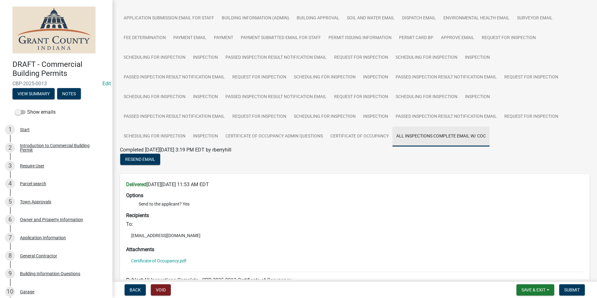
scroll to position [187, 0]
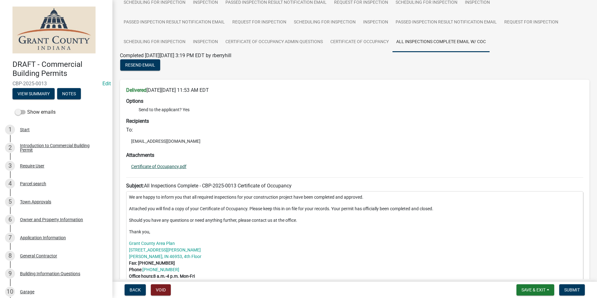
click at [181, 164] on link "Certificate of Occupancy.pdf" at bounding box center [158, 166] width 55 height 4
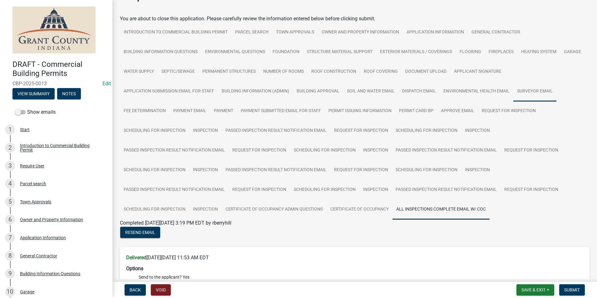
scroll to position [0, 0]
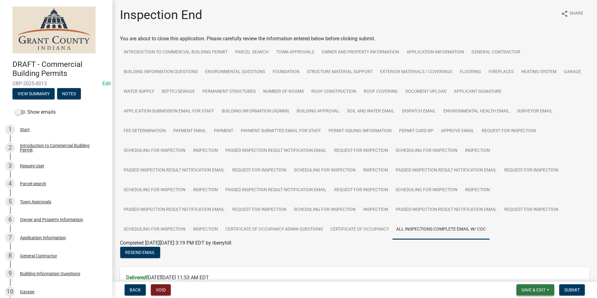
click at [546, 288] on button "Save & Exit" at bounding box center [535, 289] width 38 height 11
click at [568, 289] on span "Submit" at bounding box center [572, 289] width 16 height 5
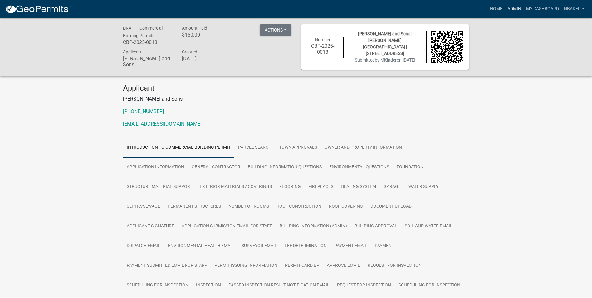
click at [519, 8] on link "Admin" at bounding box center [514, 9] width 19 height 12
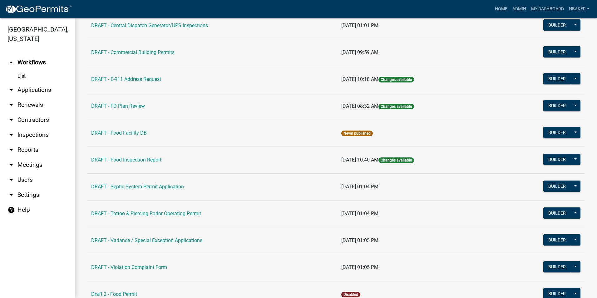
scroll to position [62, 0]
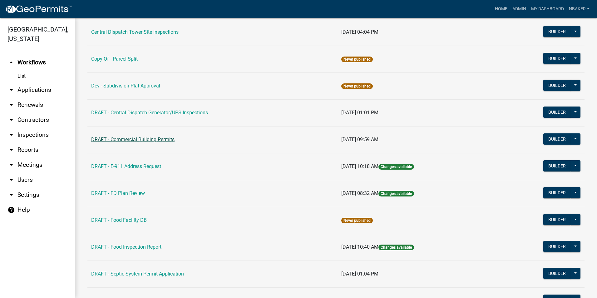
click at [145, 138] on link "DRAFT - Commercial Building Permits" at bounding box center [132, 139] width 83 height 6
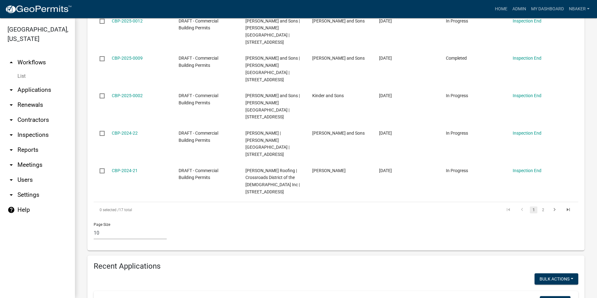
scroll to position [440, 0]
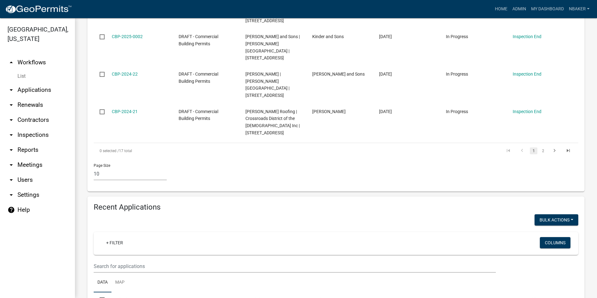
click at [143, 272] on ul "Data Map" at bounding box center [336, 282] width 484 height 20
click at [143, 260] on input "text" at bounding box center [295, 266] width 402 height 13
type input "cbp-2025-0012"
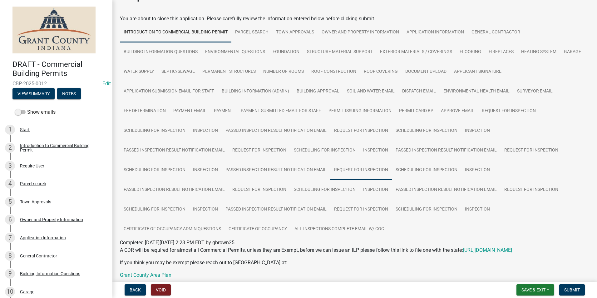
scroll to position [31, 0]
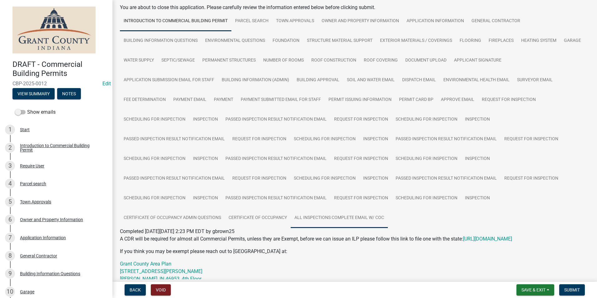
click at [365, 221] on link "All Inspections Complete Email W/ COC" at bounding box center [338, 218] width 97 height 20
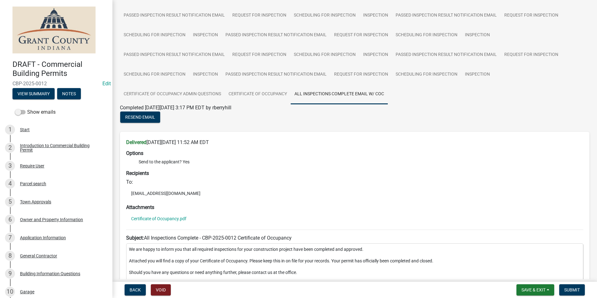
scroll to position [156, 0]
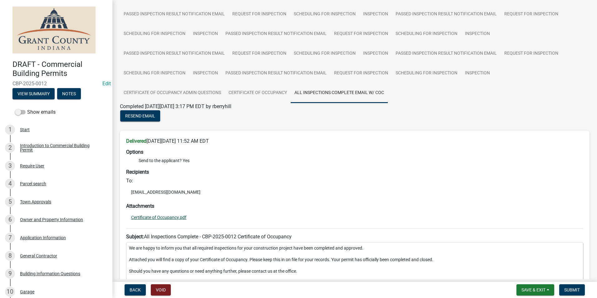
click at [178, 217] on link "Certificate of Occupancy.pdf" at bounding box center [158, 217] width 55 height 4
click at [567, 286] on button "Submit" at bounding box center [572, 289] width 26 height 11
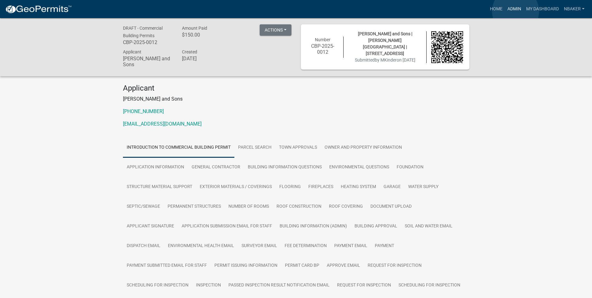
click at [515, 11] on link "Admin" at bounding box center [514, 9] width 19 height 12
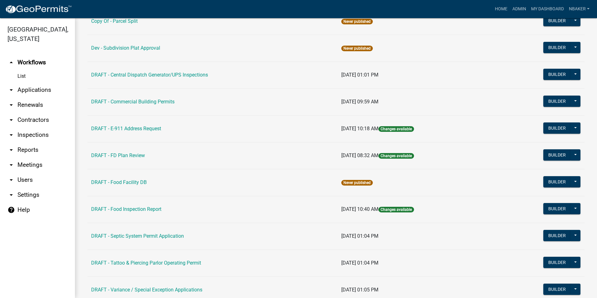
scroll to position [94, 0]
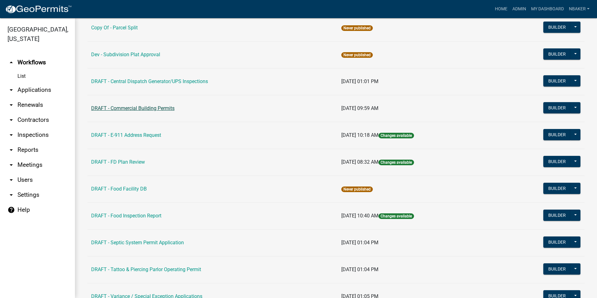
click at [152, 107] on link "DRAFT - Commercial Building Permits" at bounding box center [132, 108] width 83 height 6
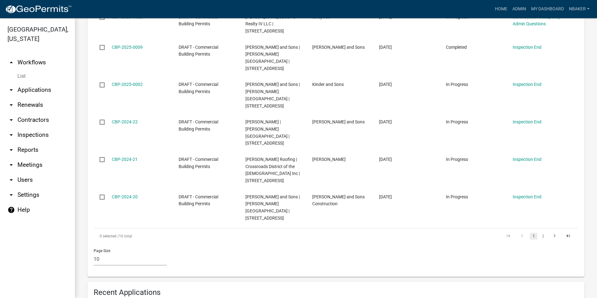
scroll to position [406, 0]
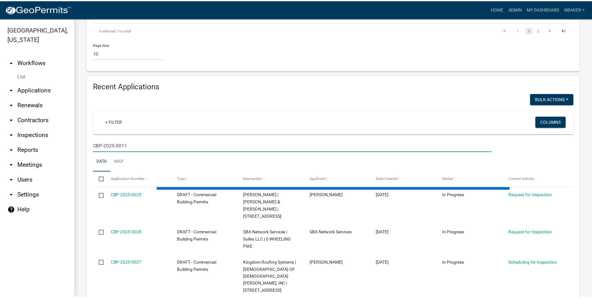
scroll to position [467, 0]
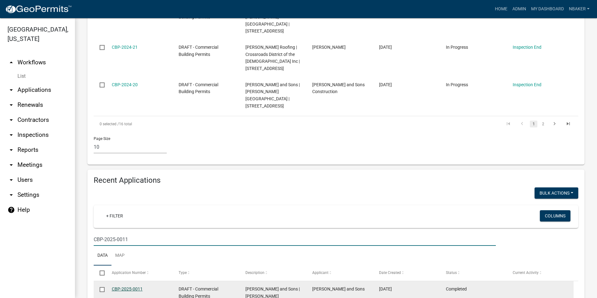
type input "CBP-2025-0011"
click at [135, 286] on link "CBP-2025-0011" at bounding box center [127, 288] width 31 height 5
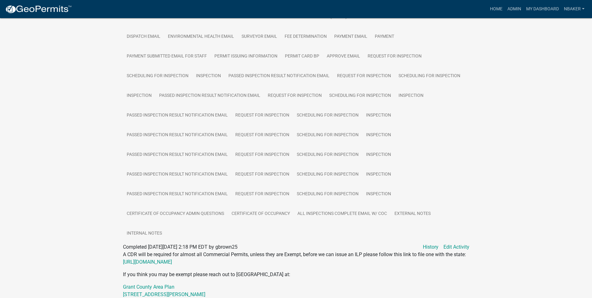
scroll to position [250, 0]
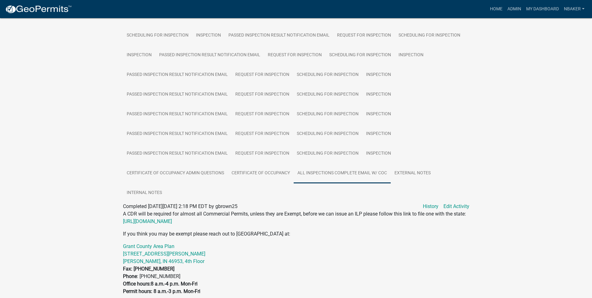
click at [355, 171] on link "All Inspections Complete Email W/ COC" at bounding box center [342, 173] width 97 height 20
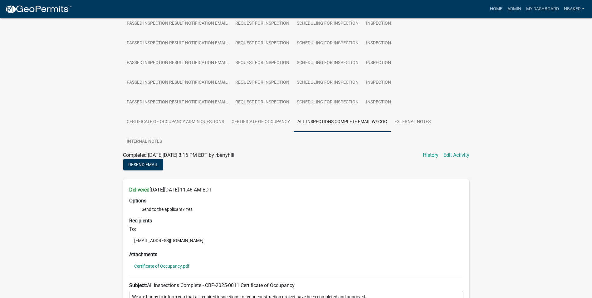
scroll to position [312, 0]
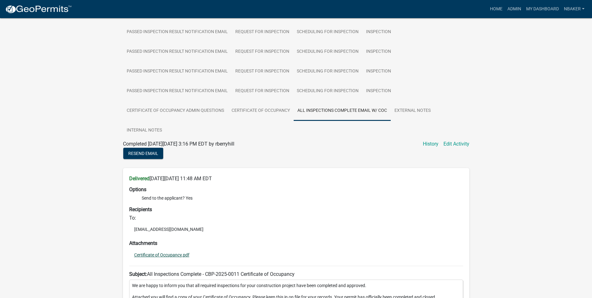
click at [173, 253] on link "Certificate of Occupancy.pdf" at bounding box center [161, 254] width 55 height 4
click at [505, 11] on link "Admin" at bounding box center [514, 9] width 19 height 12
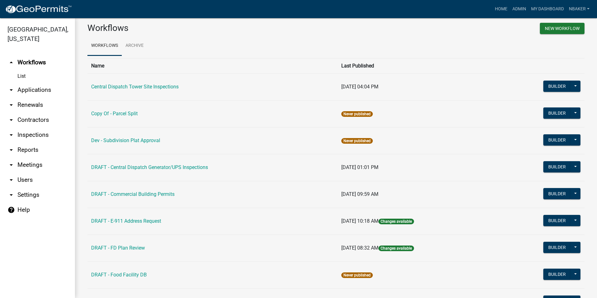
scroll to position [31, 0]
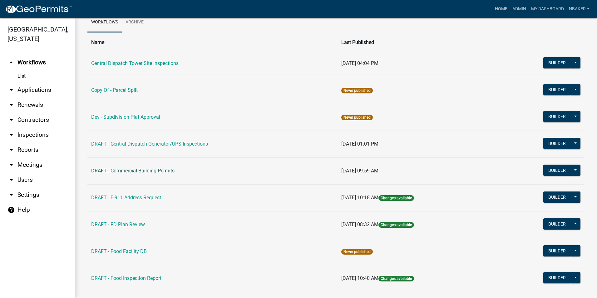
click at [148, 171] on link "DRAFT - Commercial Building Permits" at bounding box center [132, 171] width 83 height 6
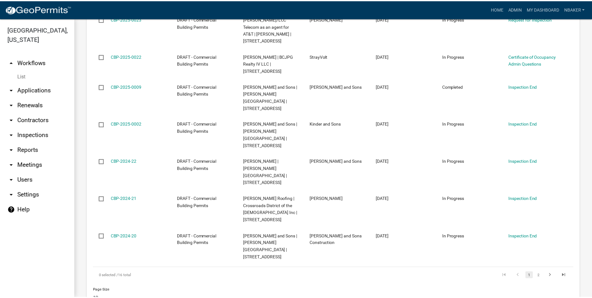
scroll to position [440, 0]
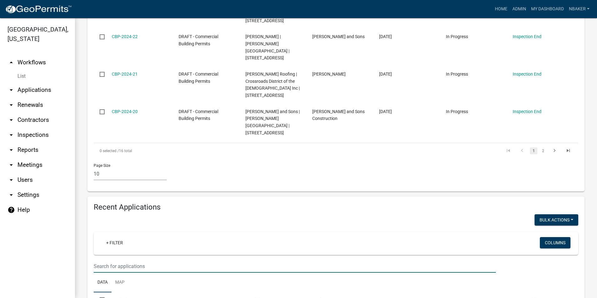
type input "cbp-2025-0010"
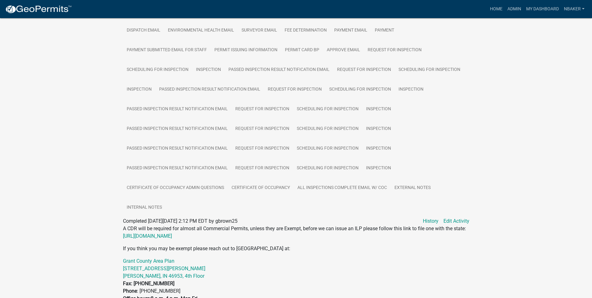
scroll to position [218, 0]
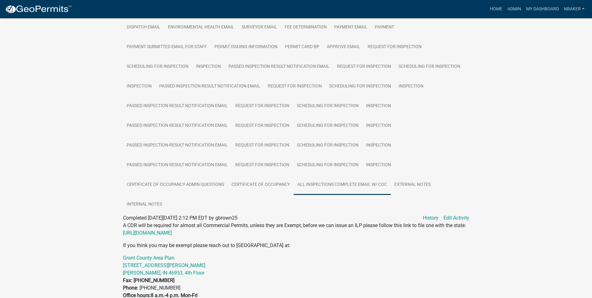
click at [365, 182] on link "All Inspections Complete Email W/ COC" at bounding box center [342, 185] width 97 height 20
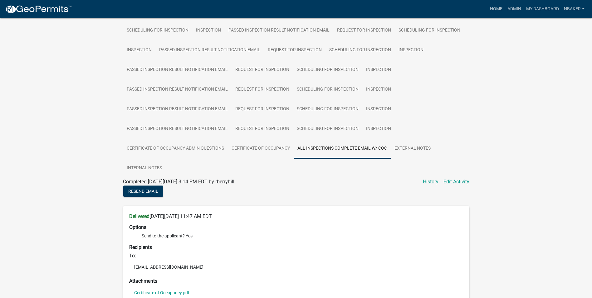
scroll to position [312, 0]
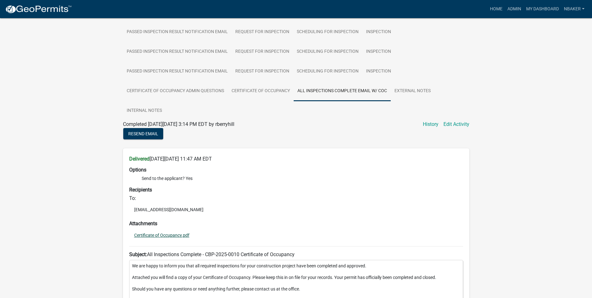
click at [175, 234] on link "Certificate of Occupancy.pdf" at bounding box center [161, 235] width 55 height 4
click at [515, 12] on link "Admin" at bounding box center [514, 9] width 19 height 12
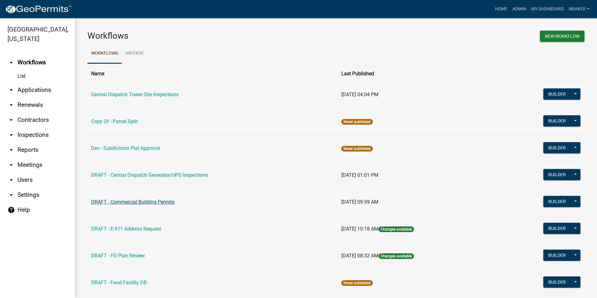
click at [162, 200] on link "DRAFT - Commercial Building Permits" at bounding box center [132, 202] width 83 height 6
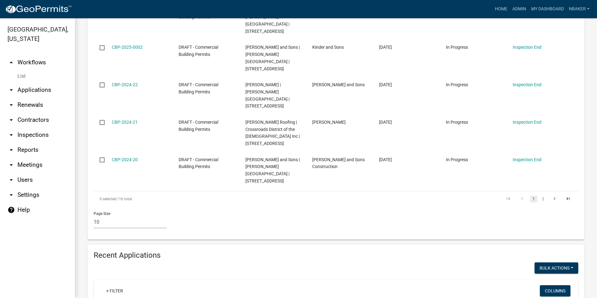
scroll to position [468, 0]
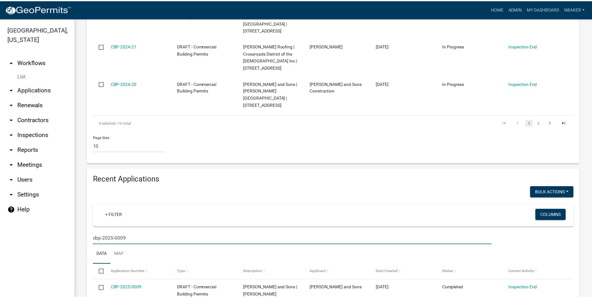
scroll to position [467, 0]
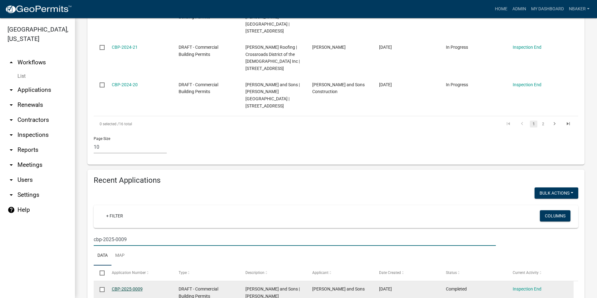
type input "cbp-2025-0009"
click at [133, 286] on link "CBP-2025-0009" at bounding box center [127, 288] width 31 height 5
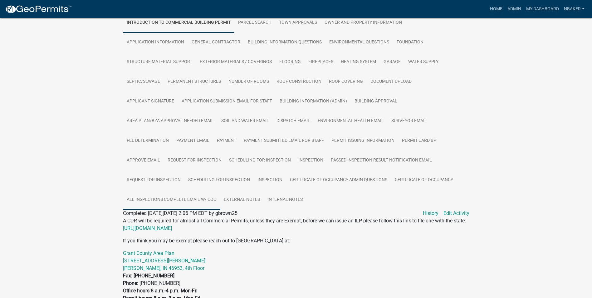
click at [220, 190] on link "All Inspections Complete Email W/ COC" at bounding box center [171, 200] width 97 height 20
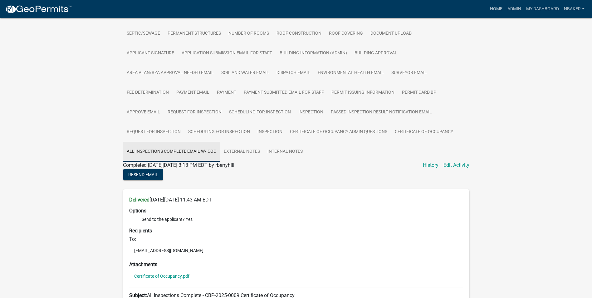
scroll to position [218, 0]
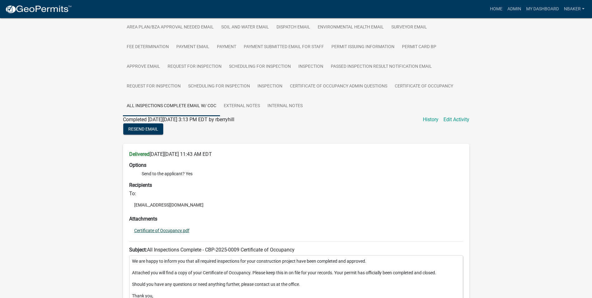
click at [178, 232] on link "Certificate of Occupancy.pdf" at bounding box center [161, 230] width 55 height 4
click at [503, 9] on link "Home" at bounding box center [495, 9] width 17 height 12
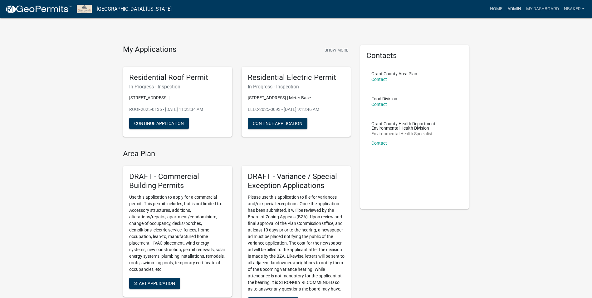
click at [511, 9] on link "Admin" at bounding box center [514, 9] width 19 height 12
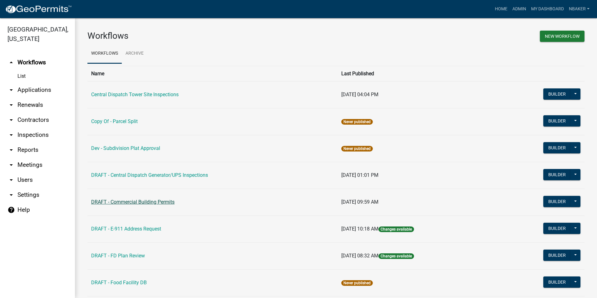
click at [148, 201] on link "DRAFT - Commercial Building Permits" at bounding box center [132, 202] width 83 height 6
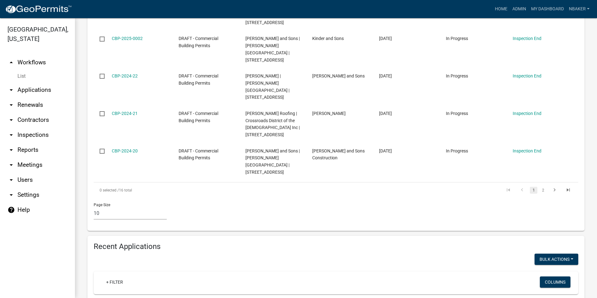
scroll to position [468, 0]
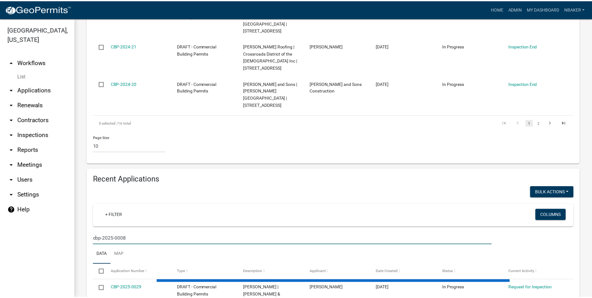
scroll to position [467, 0]
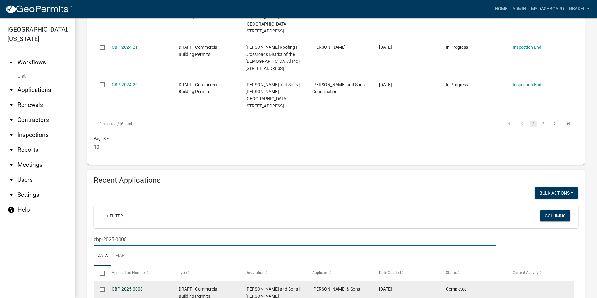
type input "cbp-2025-0008"
click at [138, 286] on link "CBP-2025-0008" at bounding box center [127, 288] width 31 height 5
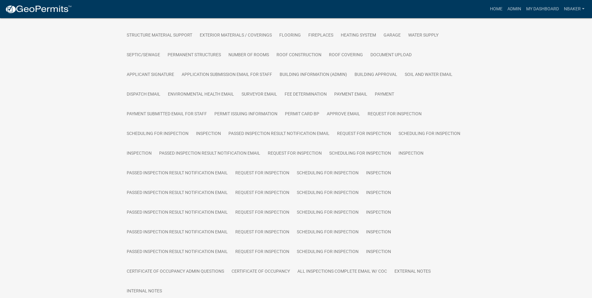
scroll to position [156, 0]
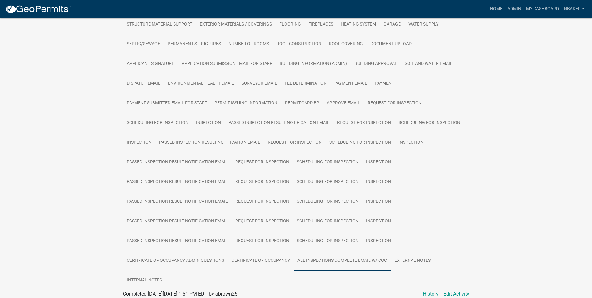
click at [356, 257] on link "All Inspections Complete Email W/ COC" at bounding box center [342, 261] width 97 height 20
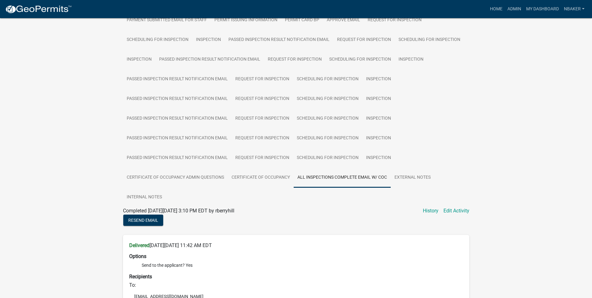
scroll to position [281, 0]
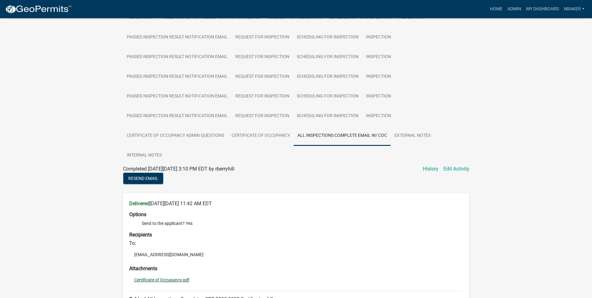
click at [168, 277] on link "Certificate of Occupancy.pdf" at bounding box center [161, 279] width 55 height 4
